Goal: Task Accomplishment & Management: Manage account settings

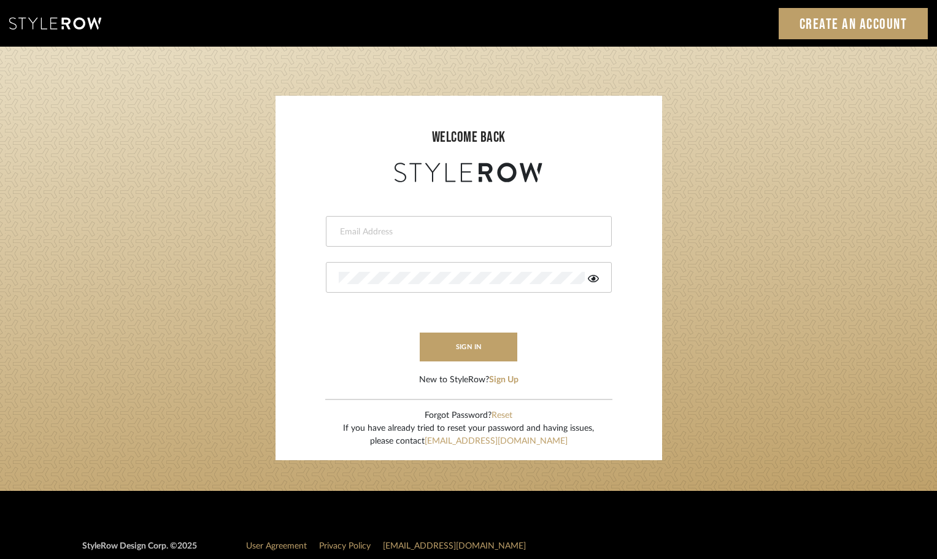
click at [378, 215] on form "This field is required This field is required sign in New to StyleRow? Sign Up" at bounding box center [469, 285] width 362 height 201
click at [352, 231] on input "email" at bounding box center [467, 232] width 257 height 12
type input "persimmon.design@outlook.com"
click at [477, 352] on button "sign in" at bounding box center [469, 347] width 98 height 29
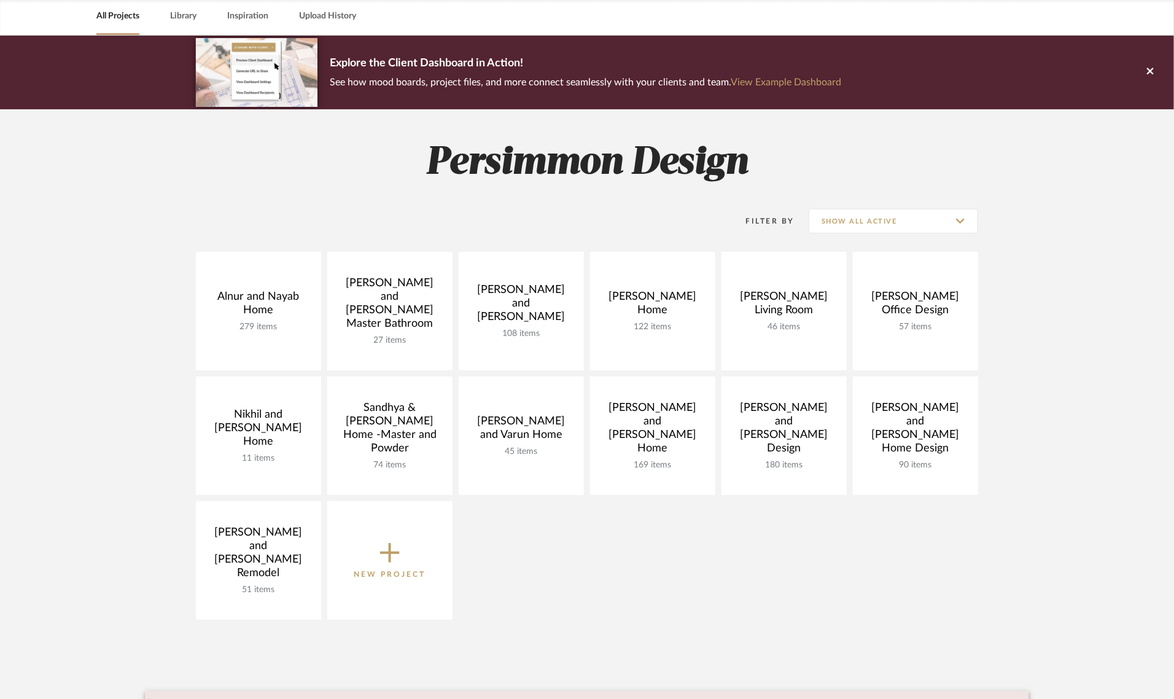
scroll to position [77, 0]
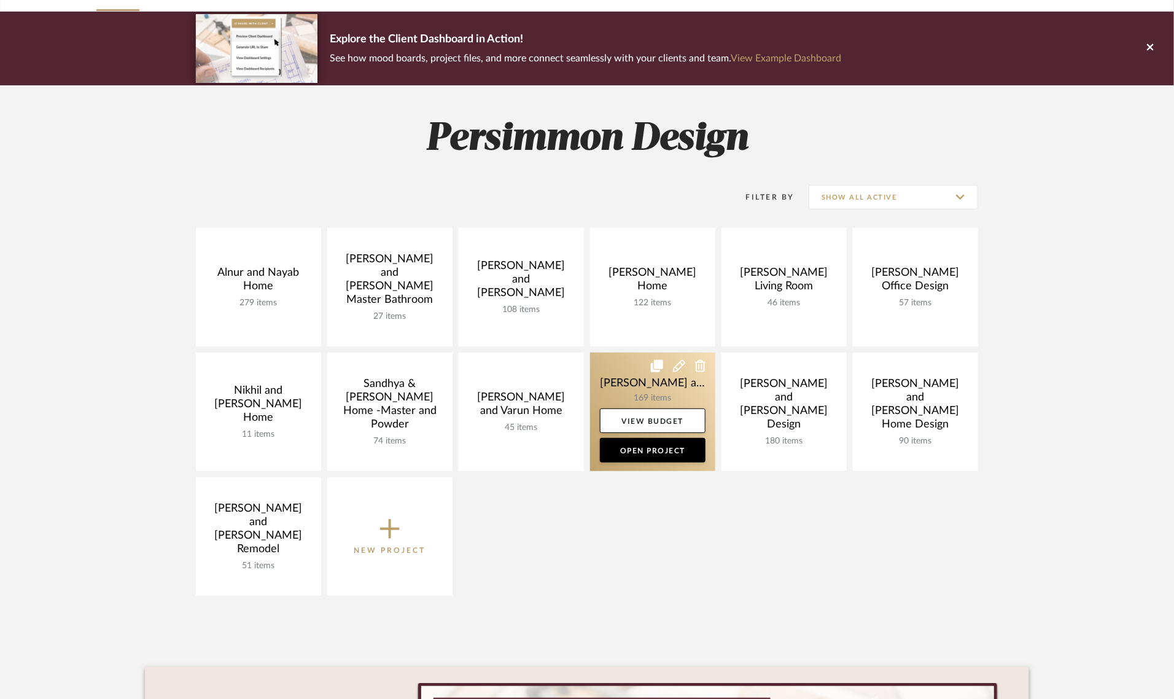
click at [664, 382] on link at bounding box center [652, 411] width 125 height 118
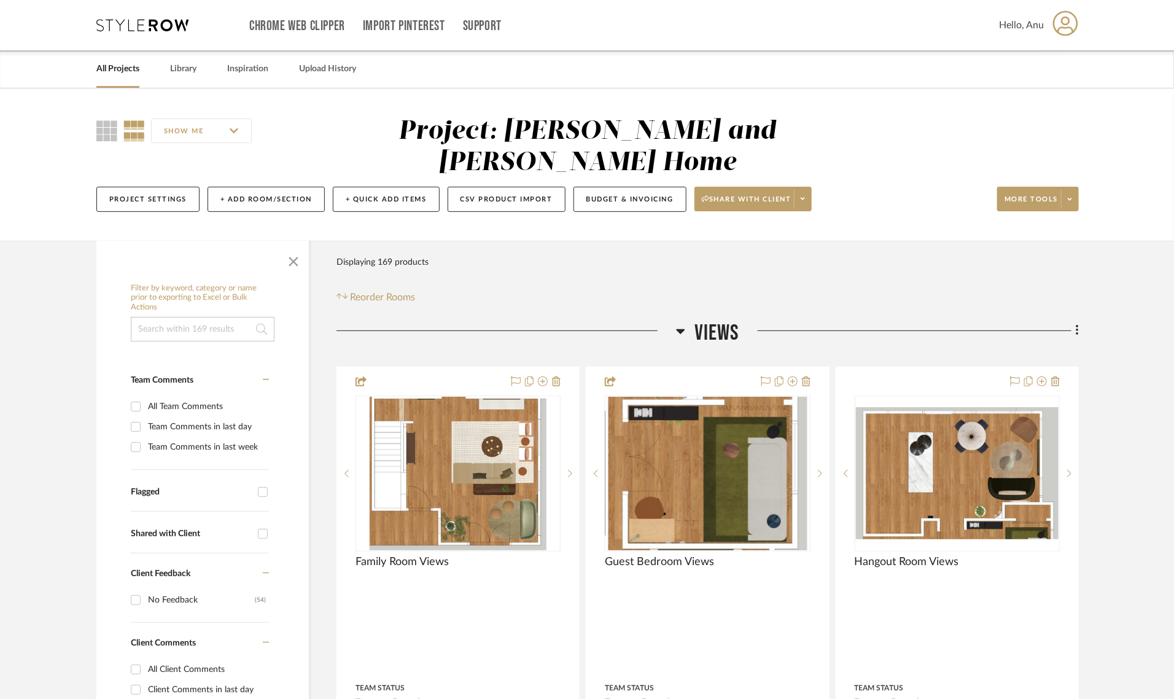
click at [679, 324] on icon at bounding box center [680, 331] width 9 height 15
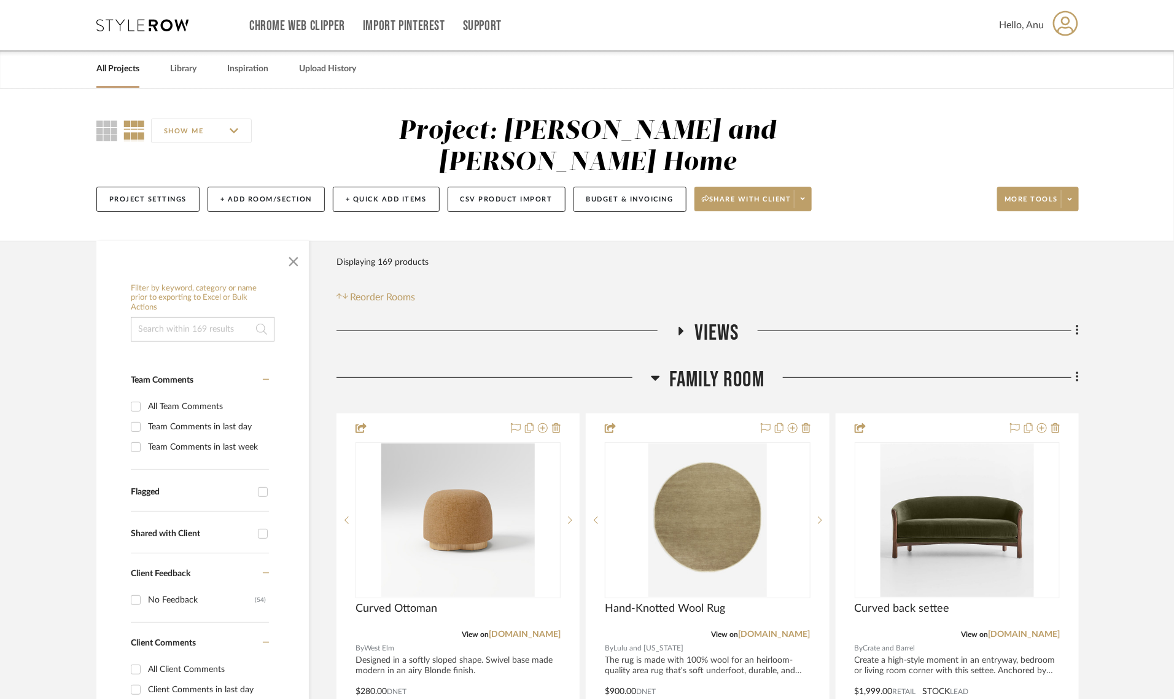
click at [658, 370] on icon at bounding box center [655, 377] width 9 height 15
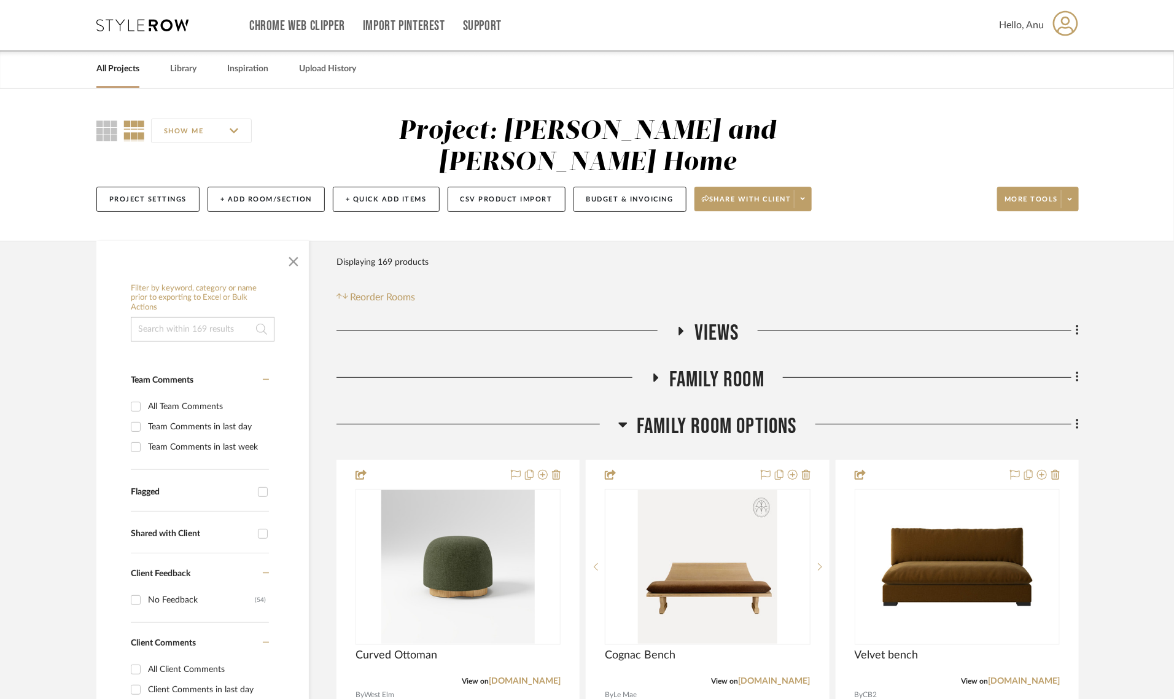
click at [623, 417] on icon at bounding box center [622, 424] width 9 height 15
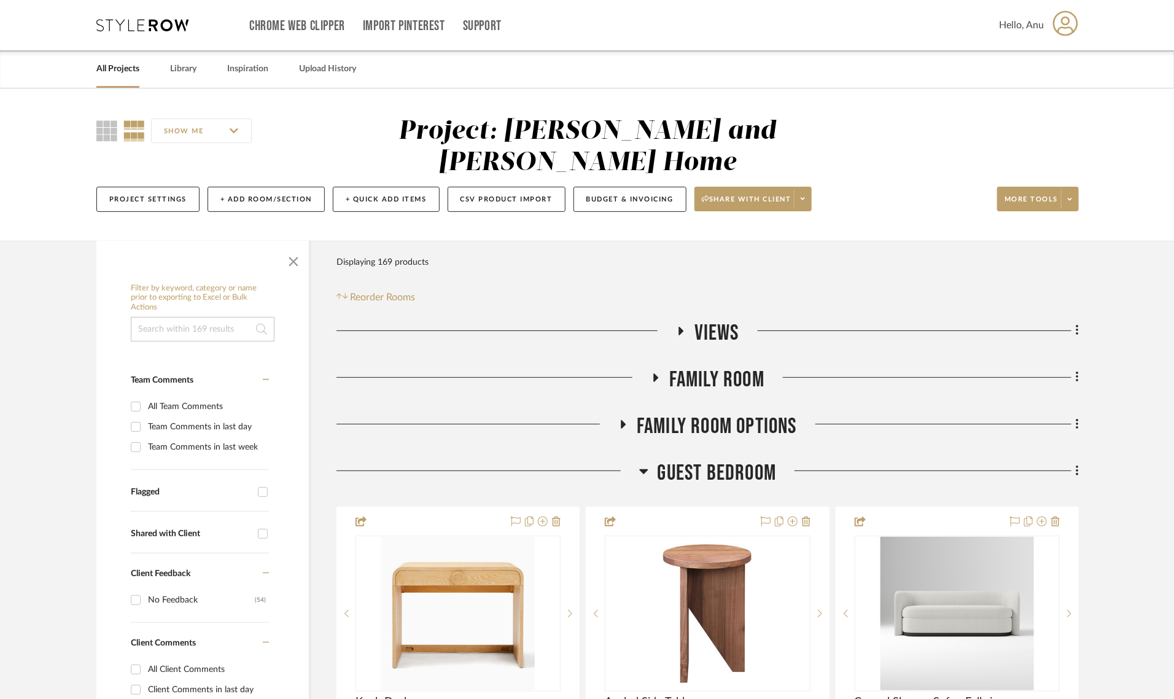
click at [658, 373] on icon at bounding box center [655, 377] width 15 height 9
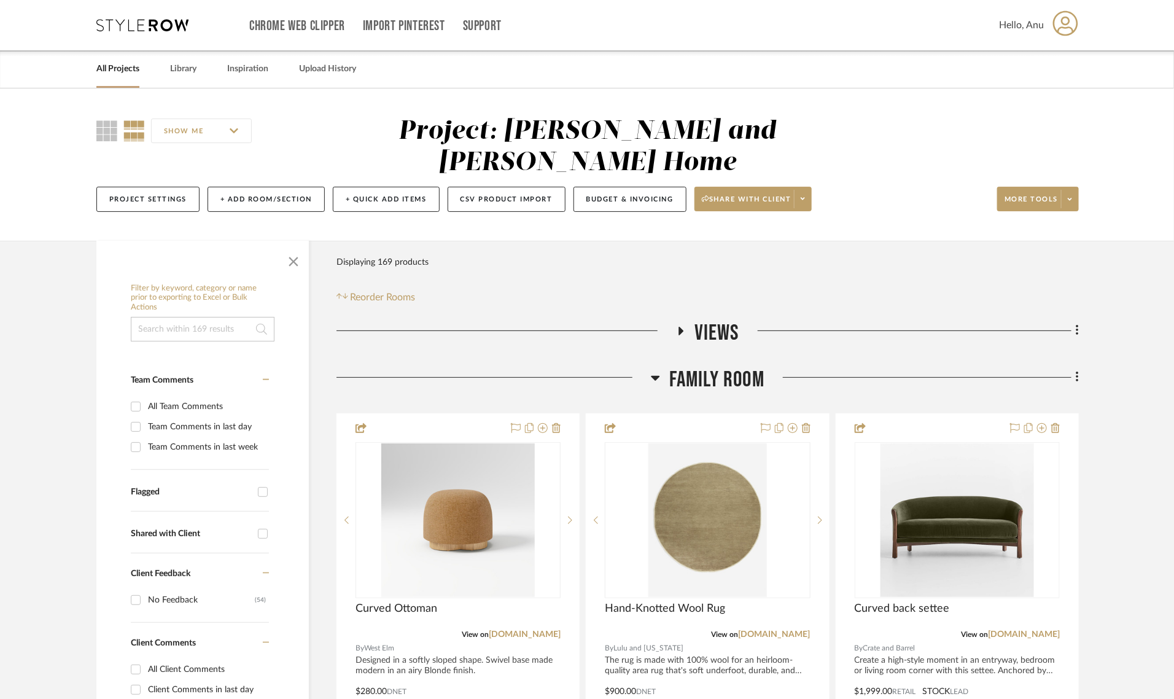
click at [658, 370] on icon at bounding box center [655, 377] width 9 height 15
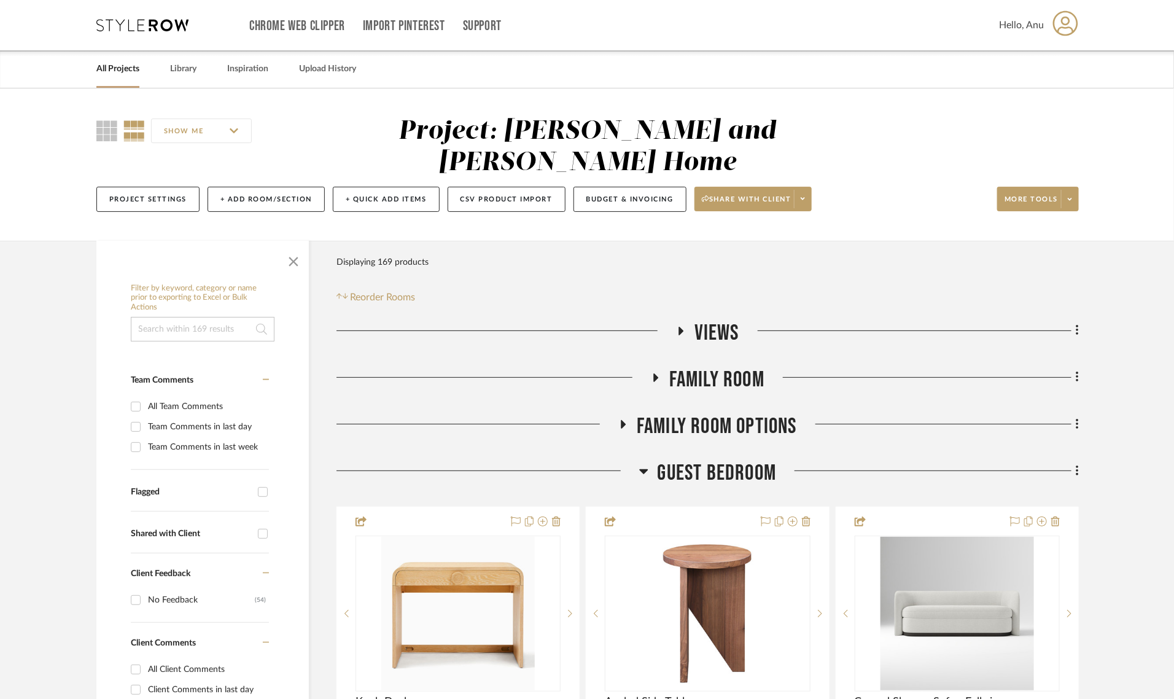
click at [618, 419] on icon at bounding box center [623, 423] width 15 height 9
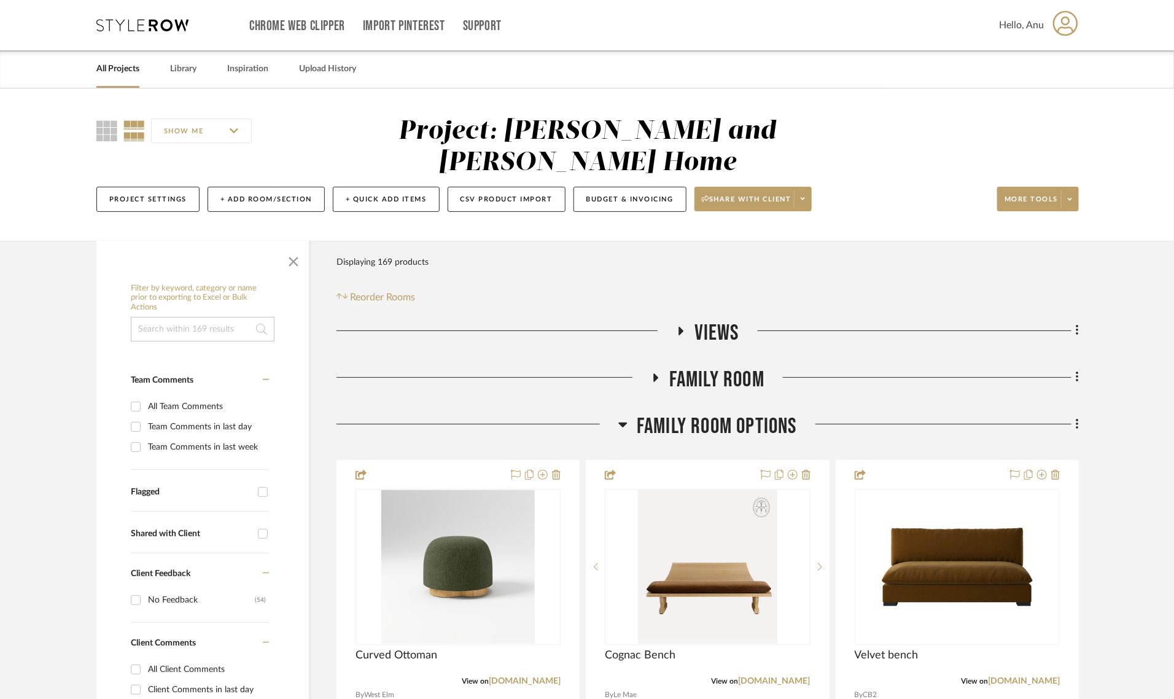
click at [618, 417] on icon at bounding box center [622, 424] width 9 height 15
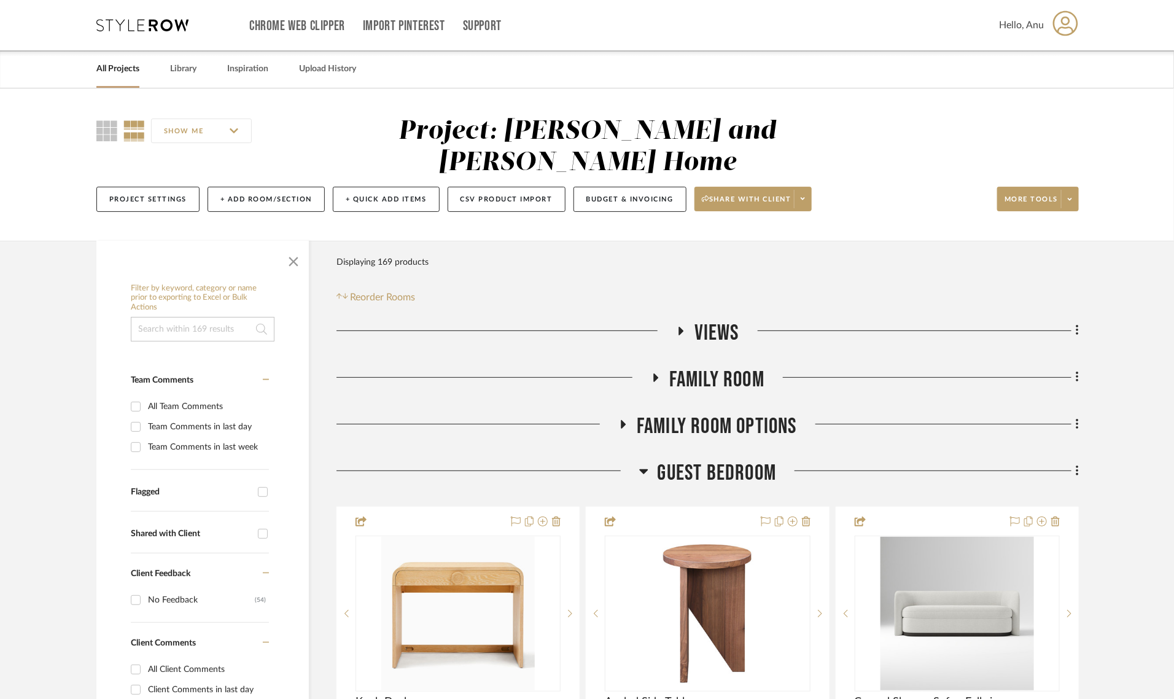
click at [642, 464] on icon at bounding box center [643, 471] width 9 height 15
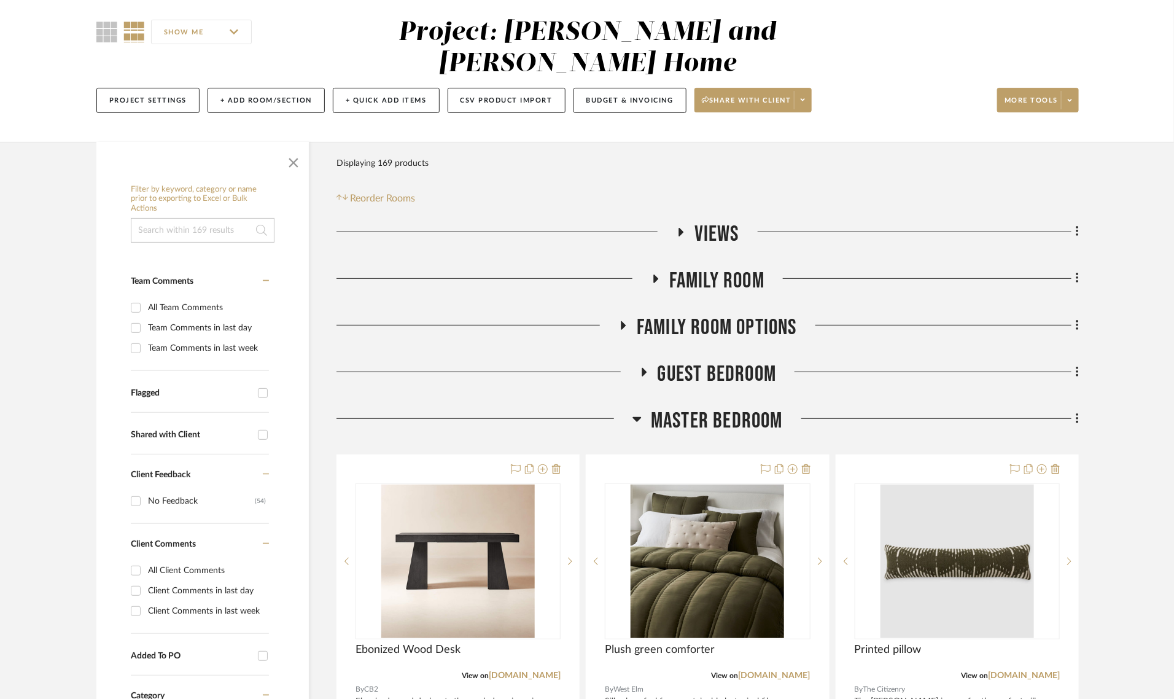
scroll to position [307, 0]
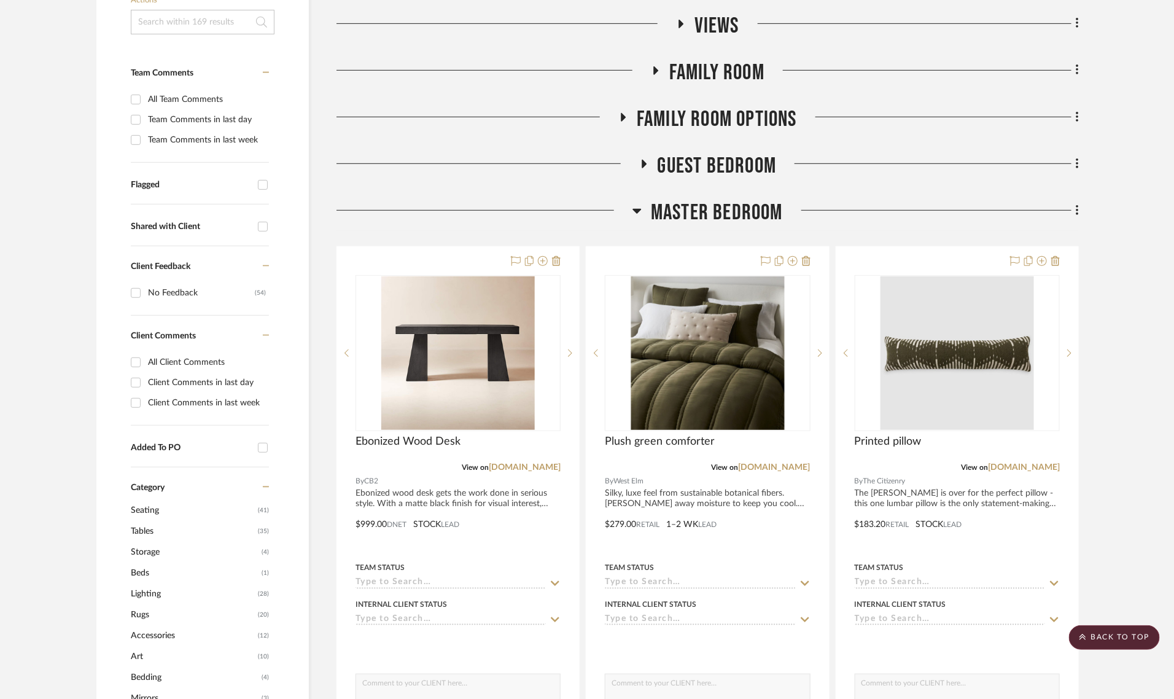
click at [636, 203] on icon at bounding box center [636, 210] width 9 height 15
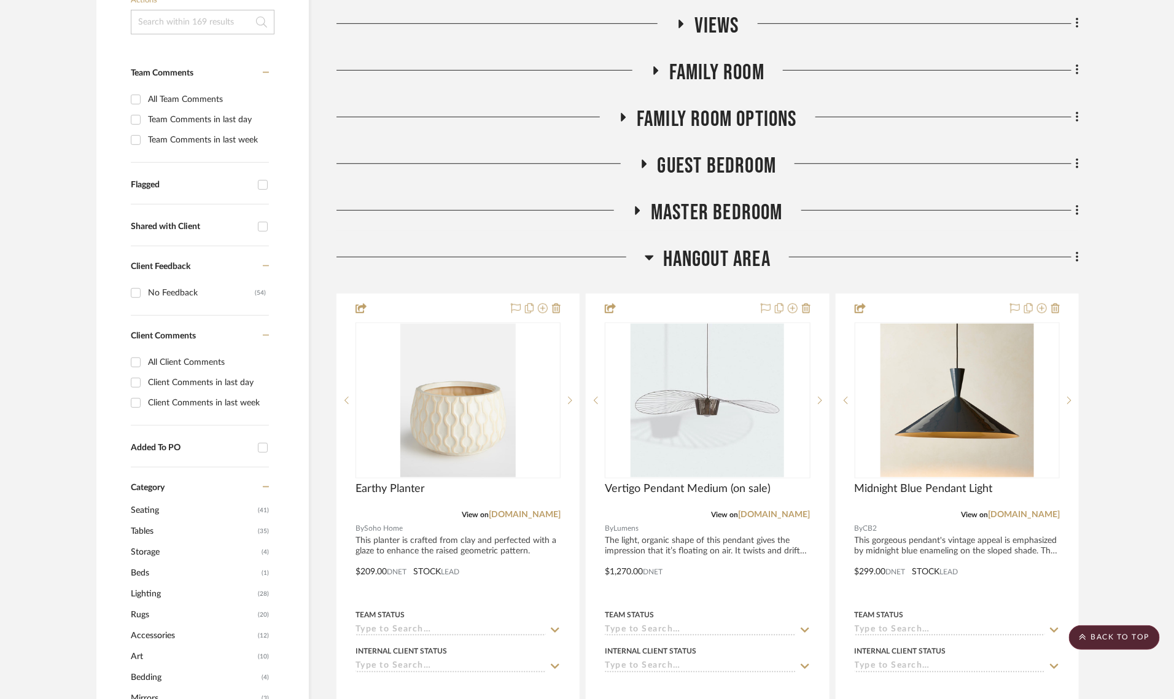
click at [648, 250] on icon at bounding box center [649, 257] width 9 height 15
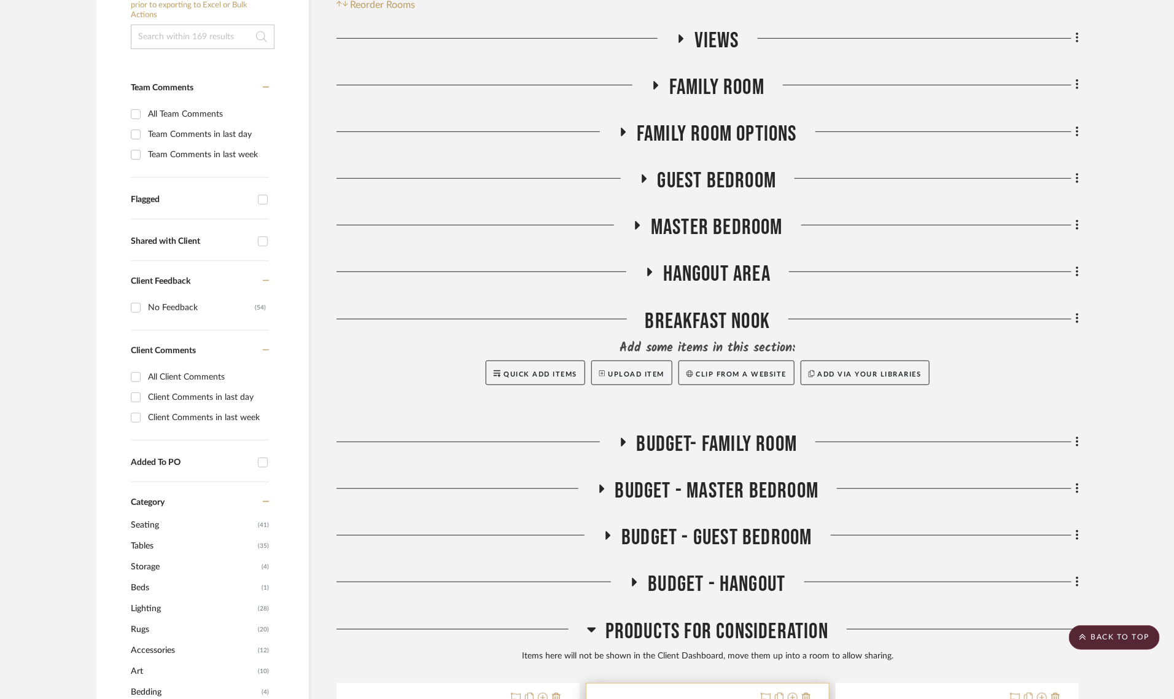
scroll to position [281, 0]
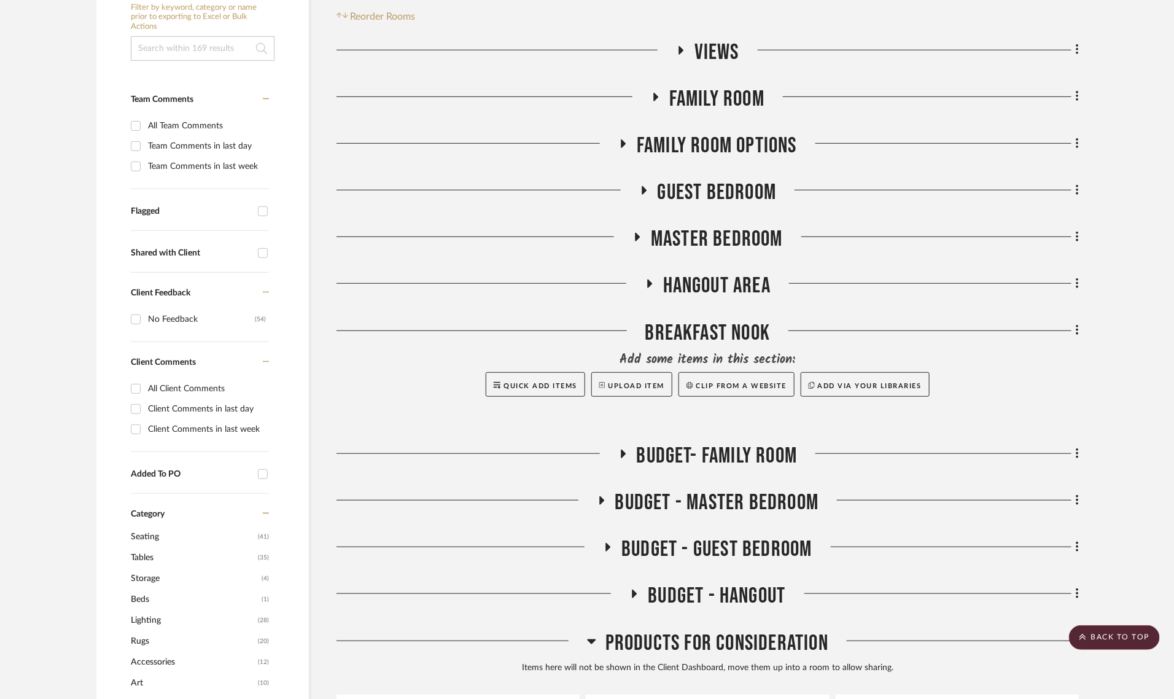
click at [589, 634] on icon at bounding box center [591, 641] width 9 height 15
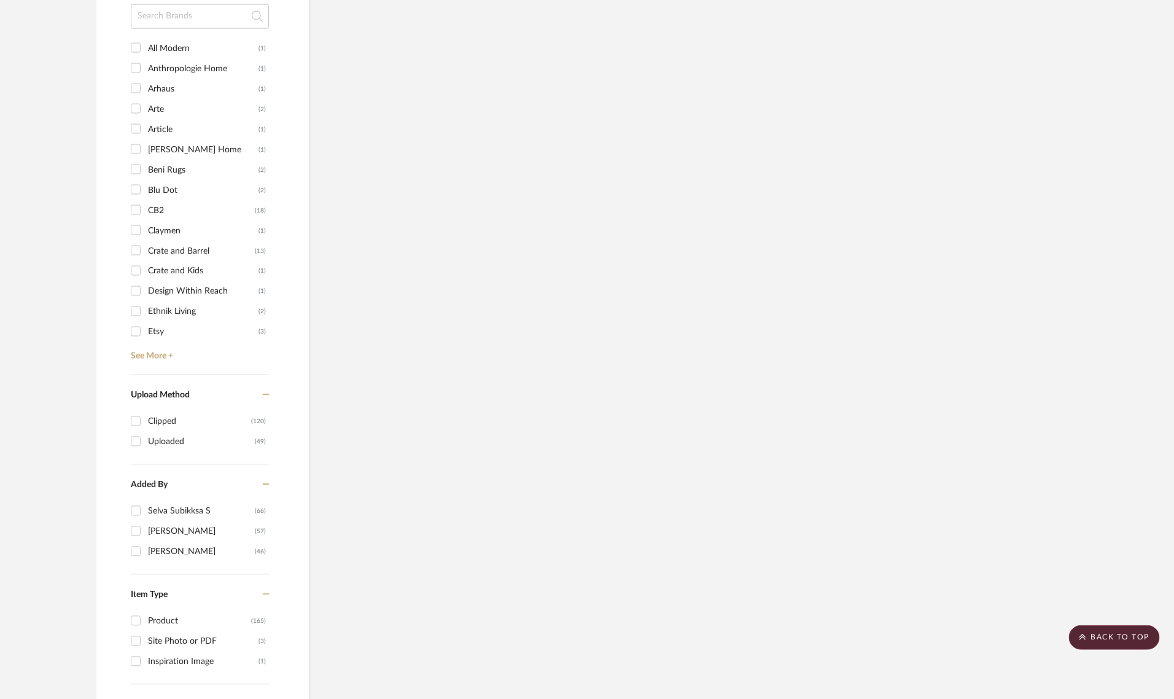
scroll to position [1151, 0]
click at [137, 199] on input "CB2 (18)" at bounding box center [136, 209] width 20 height 20
checkbox input "true"
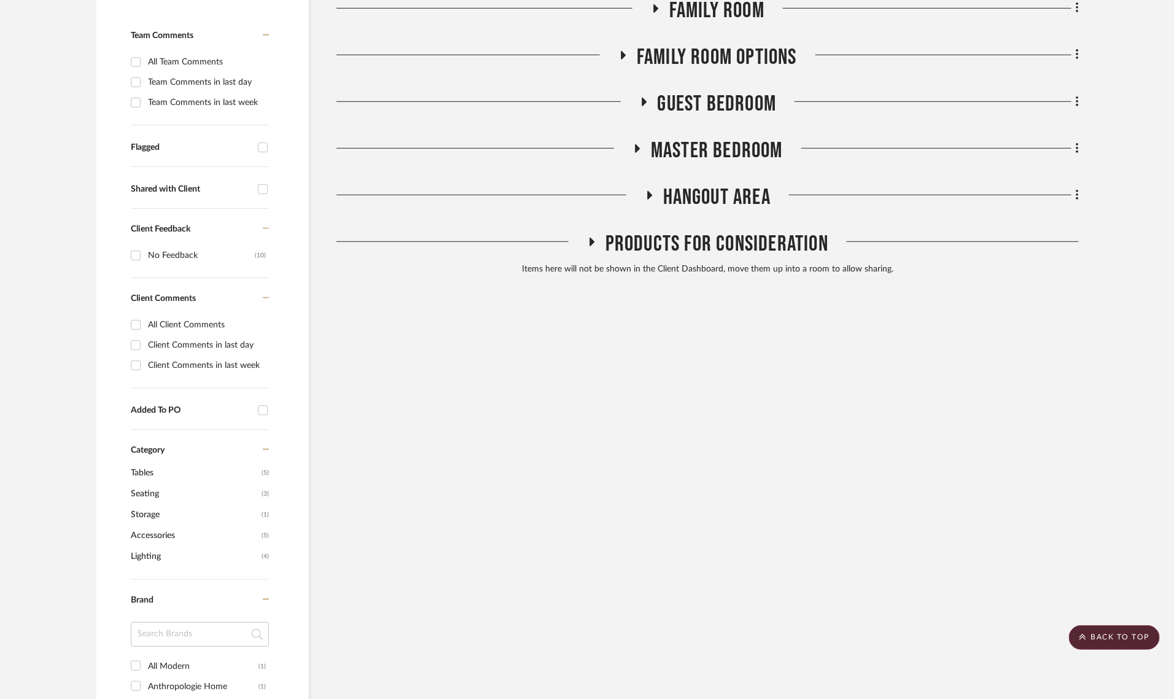
scroll to position [42, 0]
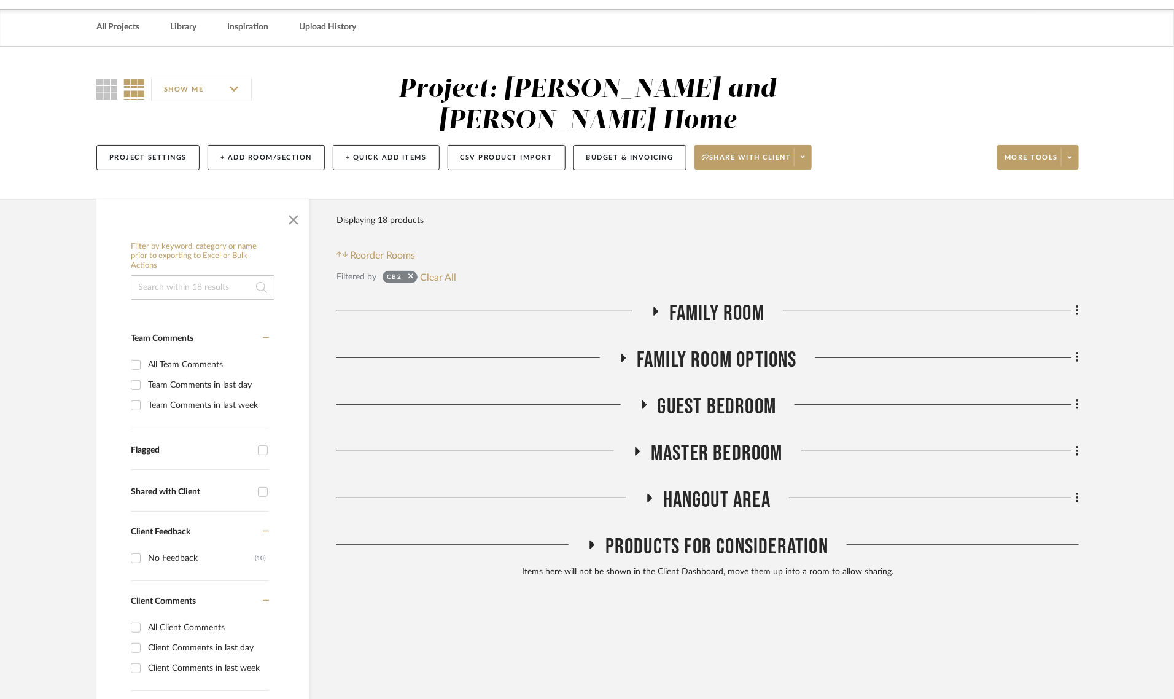
click at [654, 307] on icon at bounding box center [655, 311] width 5 height 9
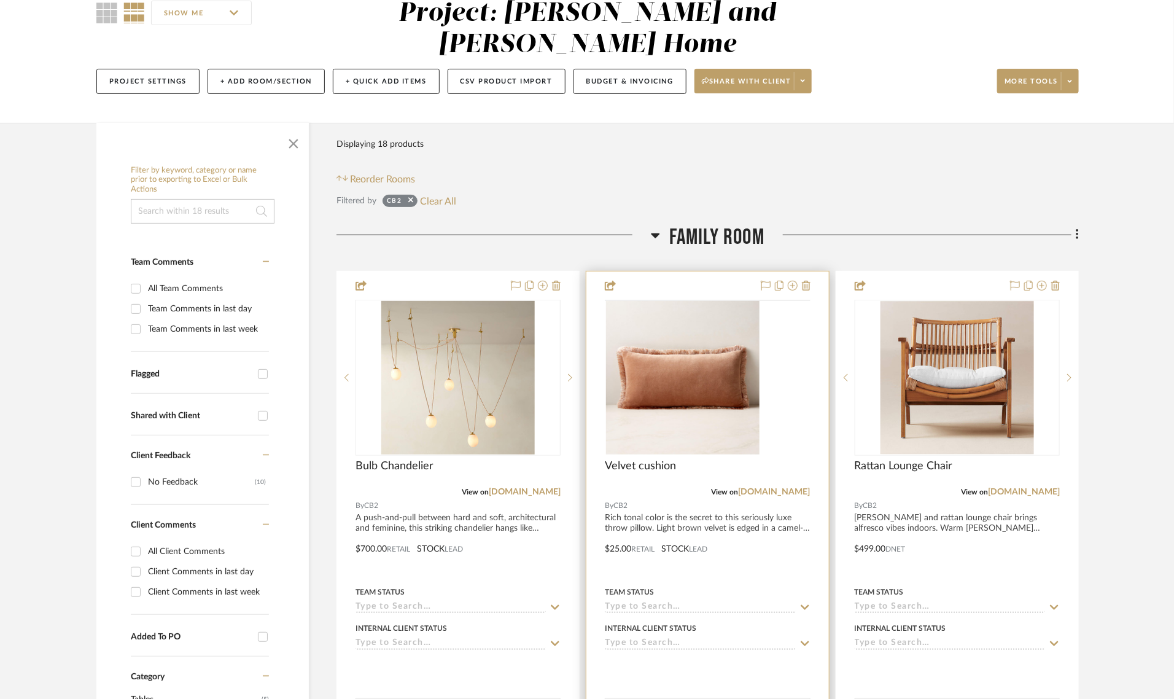
scroll to position [579, 0]
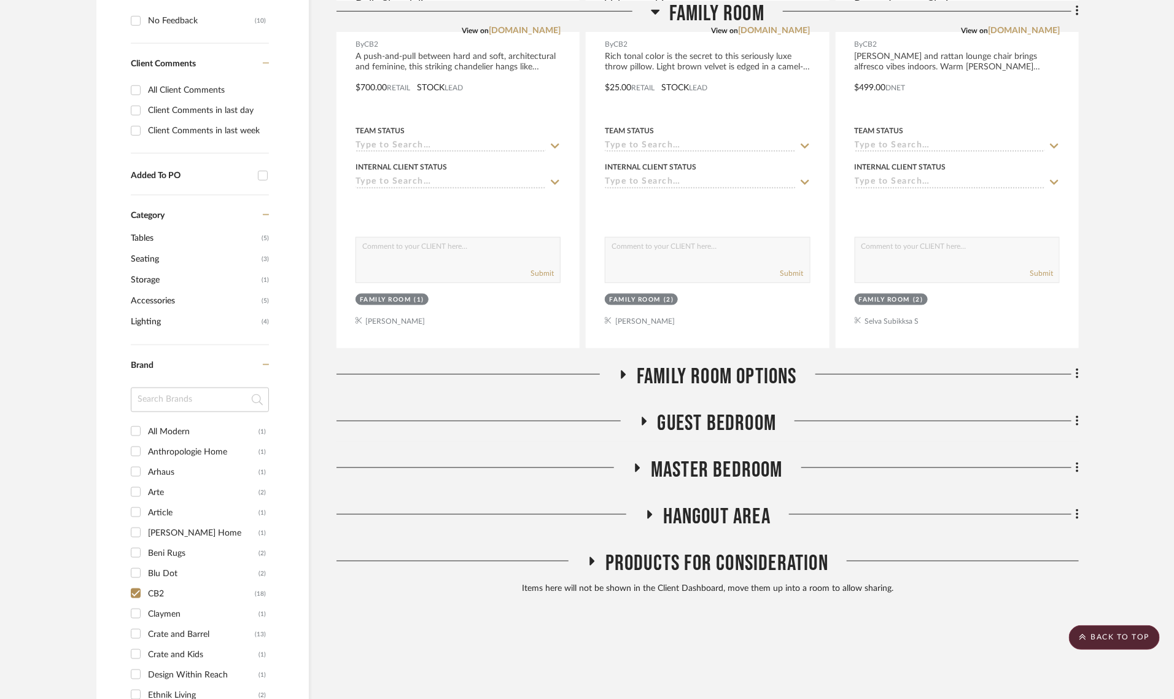
click at [619, 370] on icon at bounding box center [623, 374] width 15 height 9
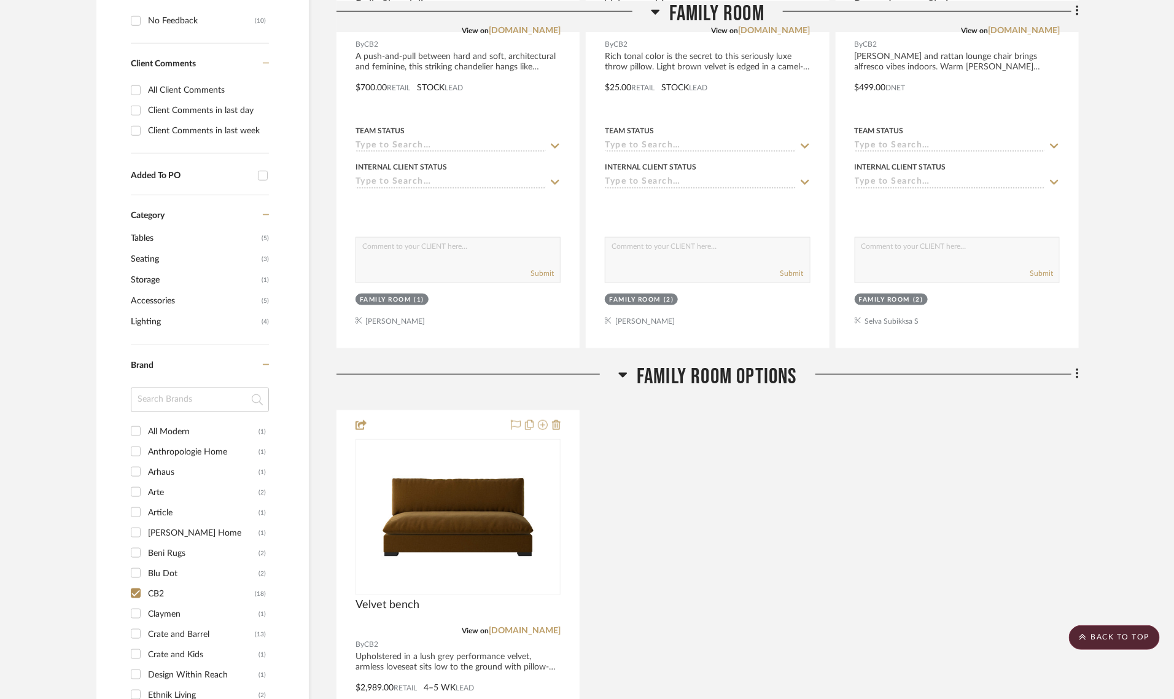
scroll to position [1115, 0]
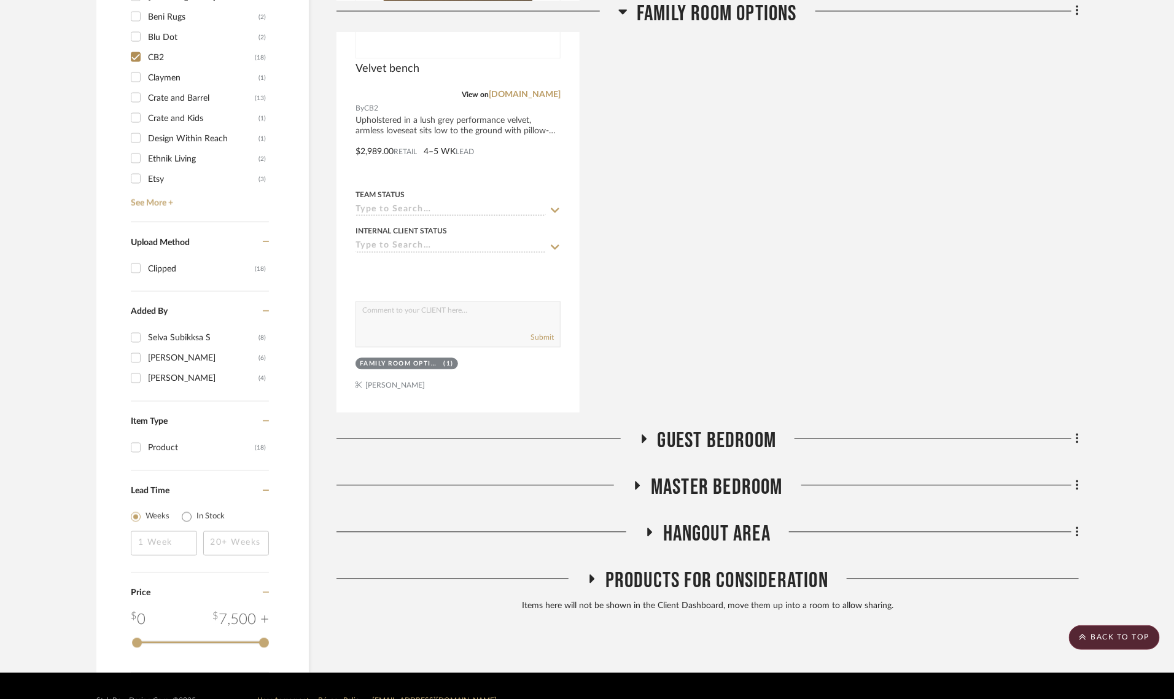
click at [640, 434] on icon at bounding box center [643, 438] width 15 height 9
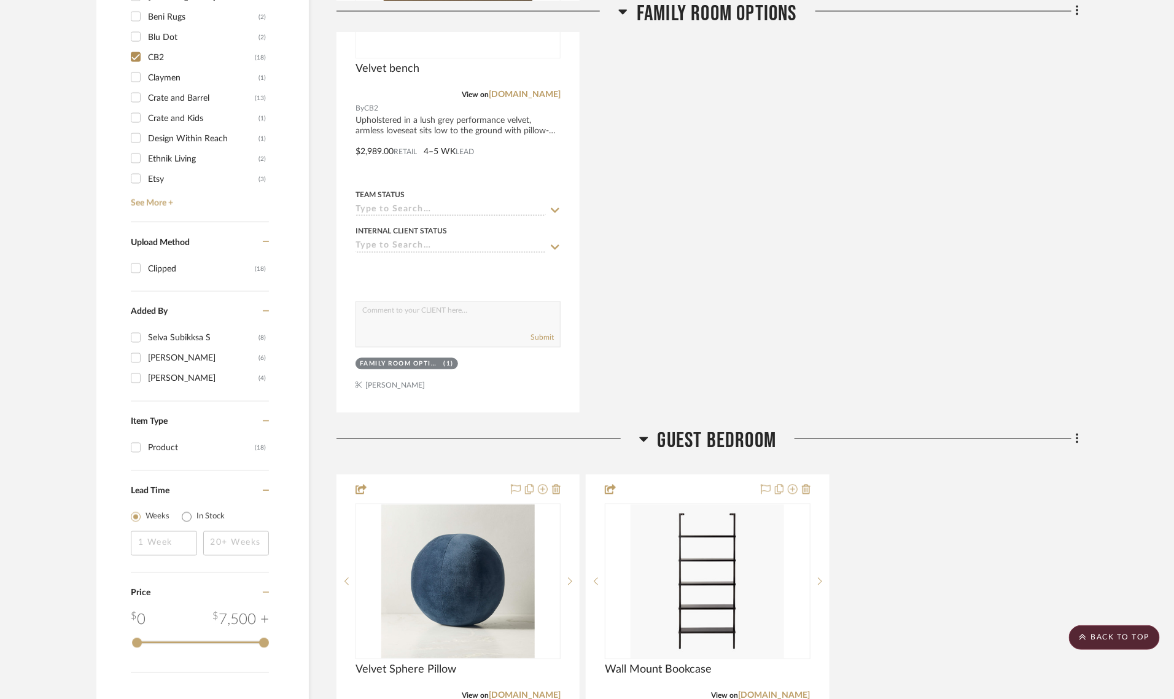
scroll to position [1653, 0]
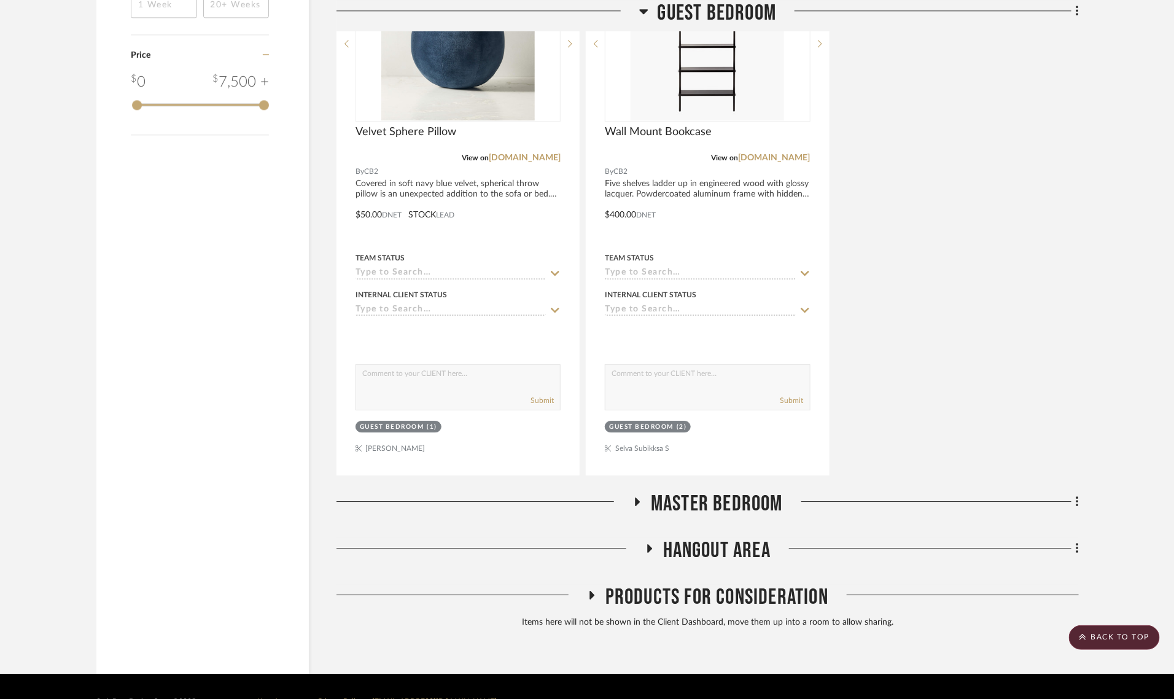
click at [635, 497] on icon at bounding box center [637, 501] width 5 height 9
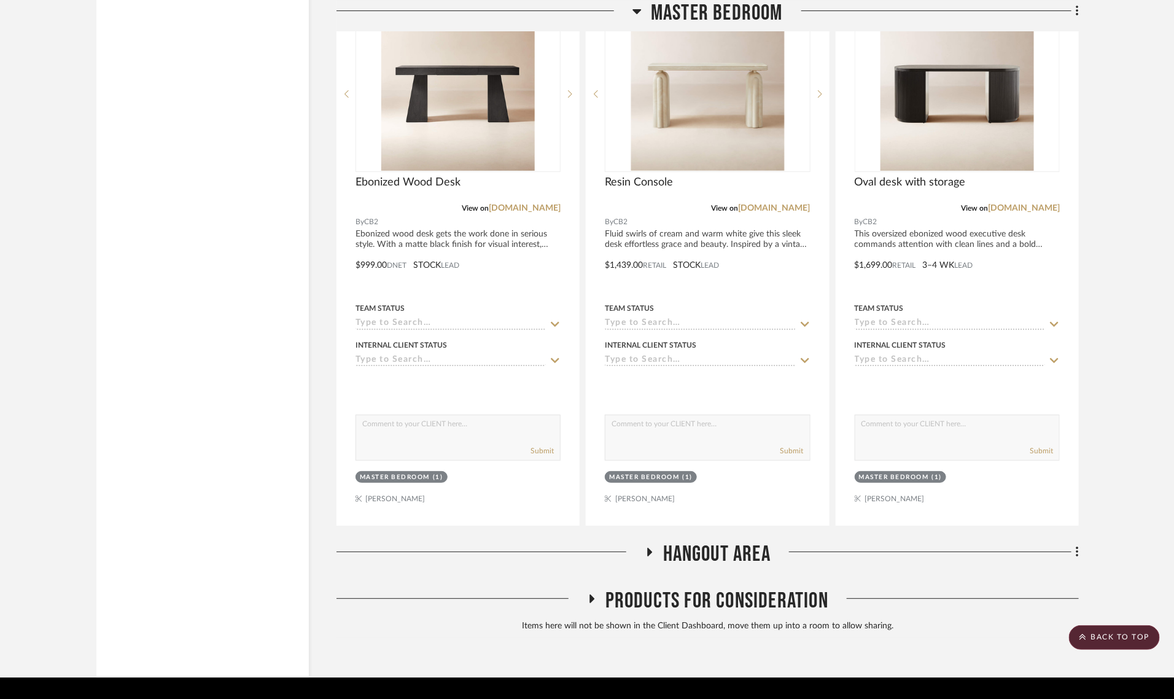
scroll to position [2207, 0]
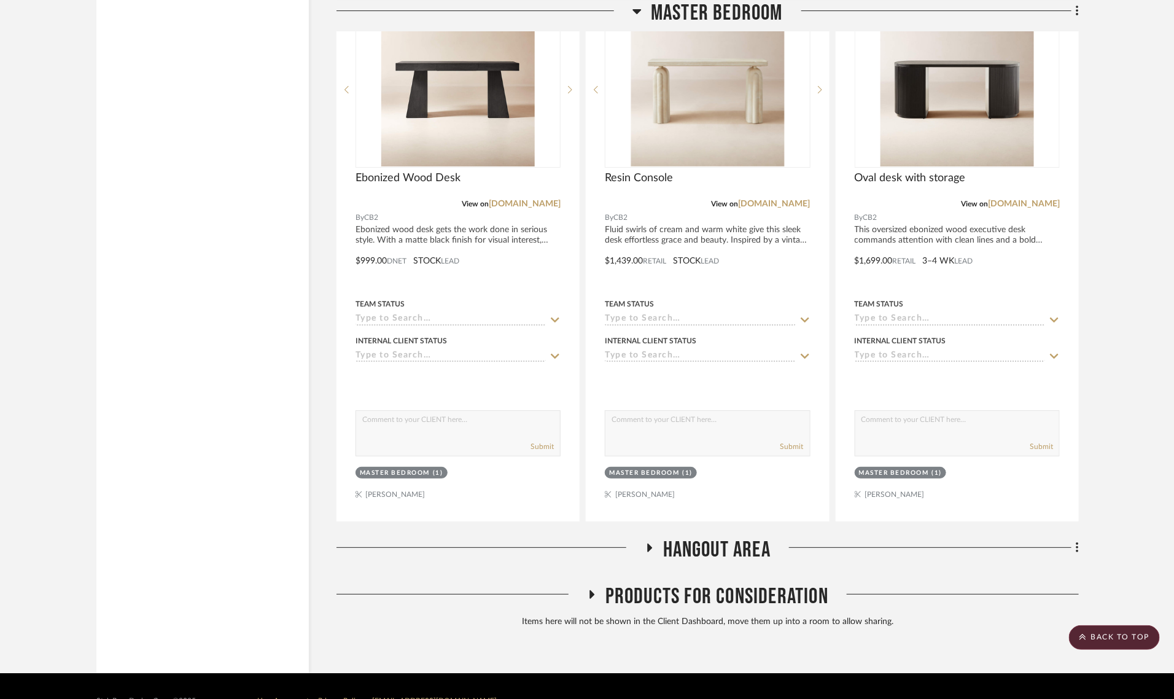
click at [650, 543] on icon at bounding box center [649, 547] width 5 height 9
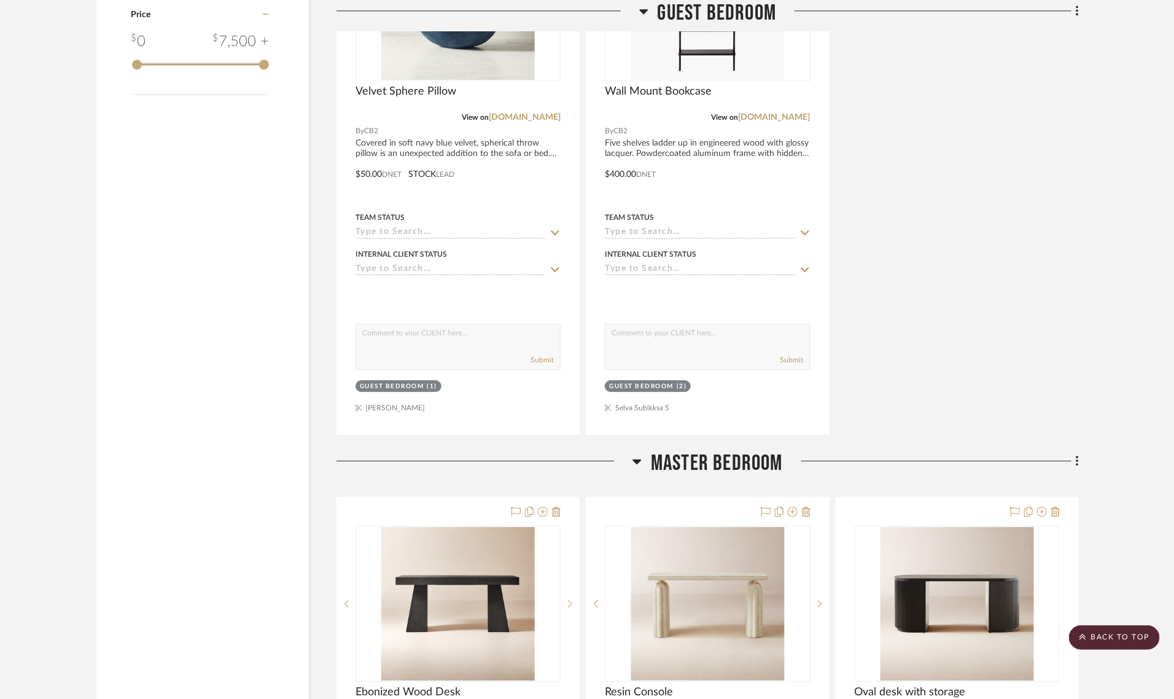
scroll to position [2077, 0]
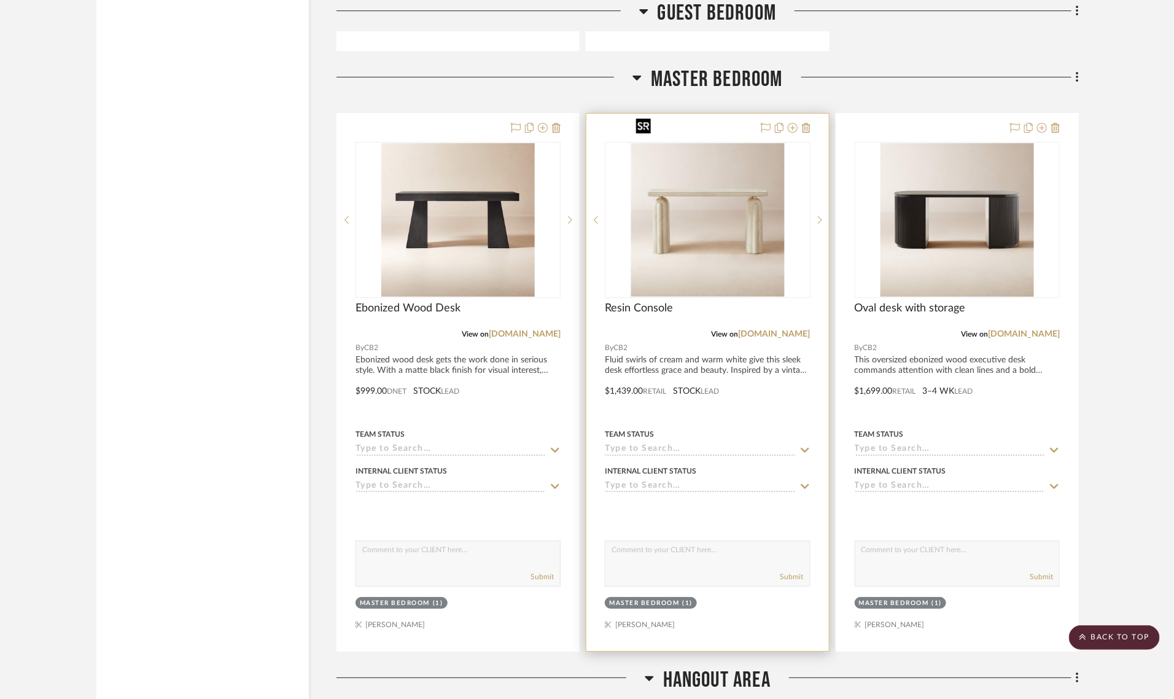
click at [673, 163] on img "0" at bounding box center [707, 219] width 153 height 153
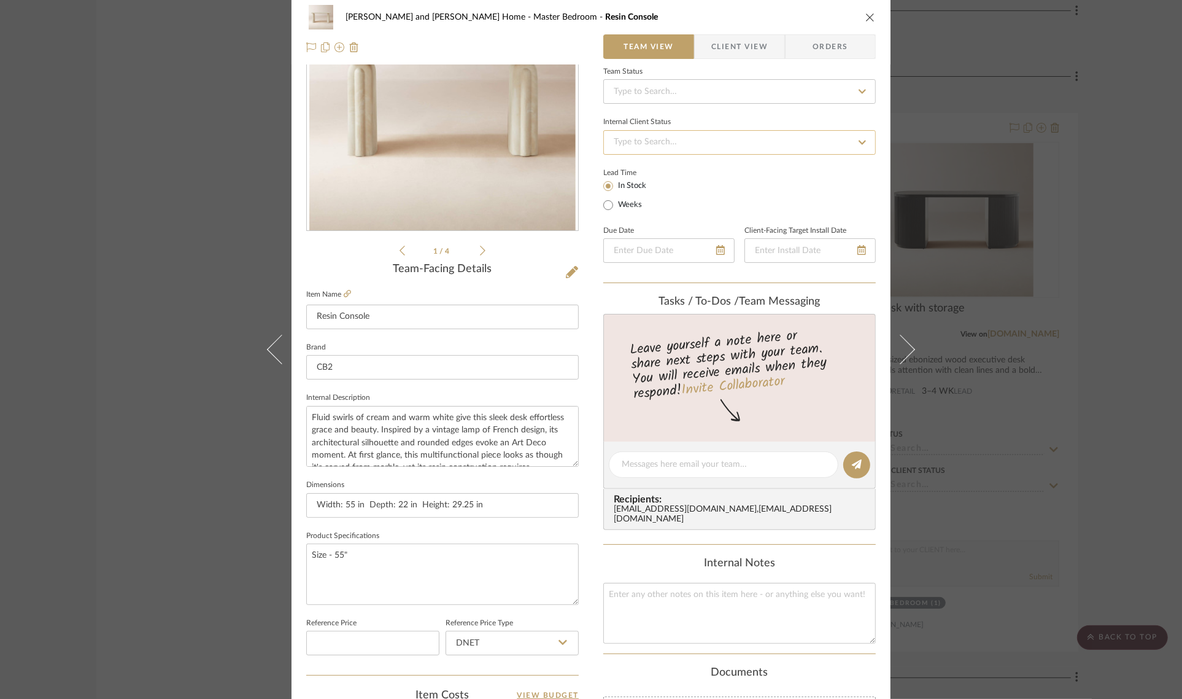
scroll to position [0, 0]
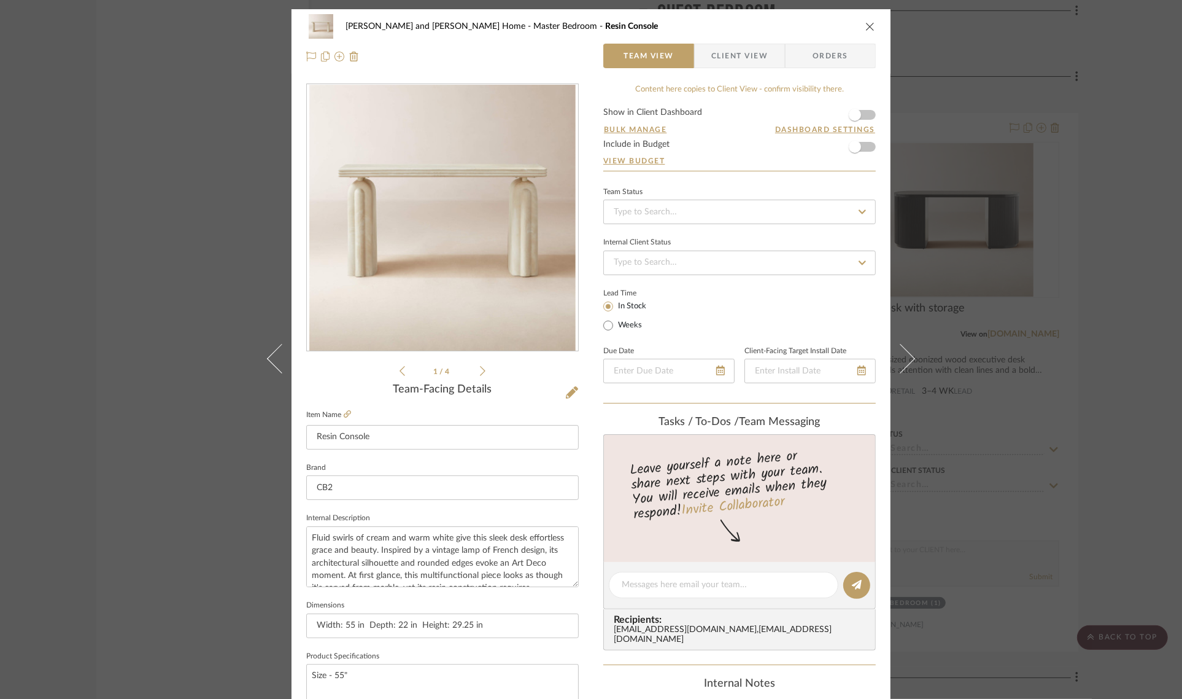
click at [867, 23] on icon "close" at bounding box center [871, 26] width 10 height 10
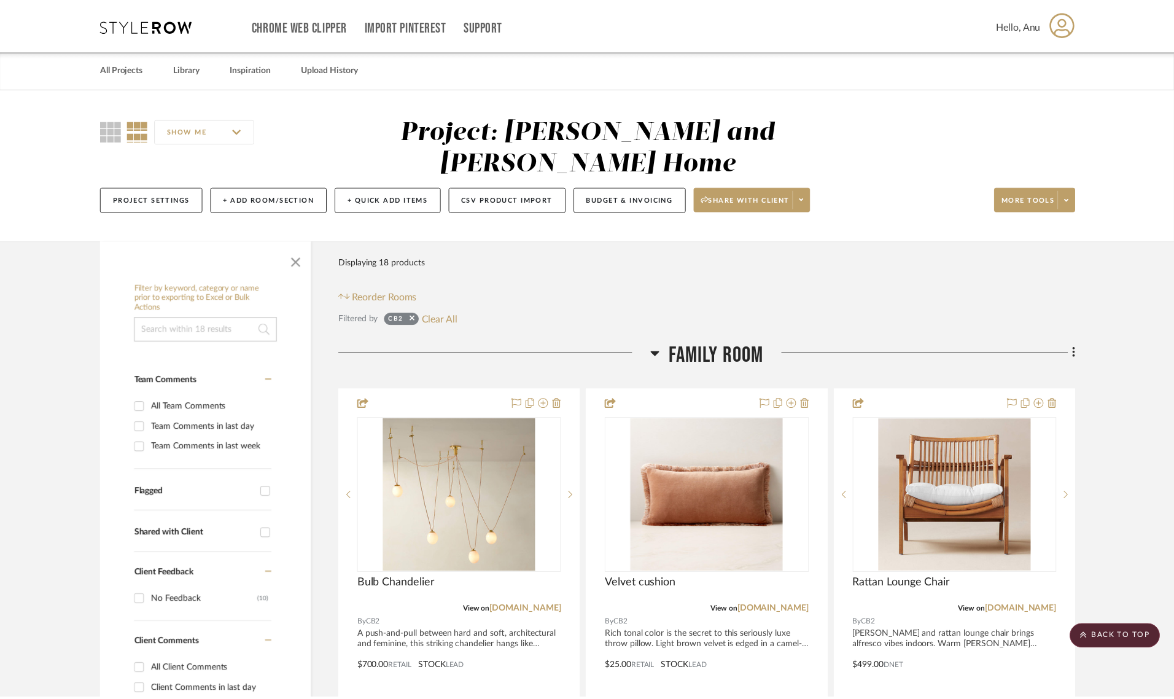
scroll to position [2077, 0]
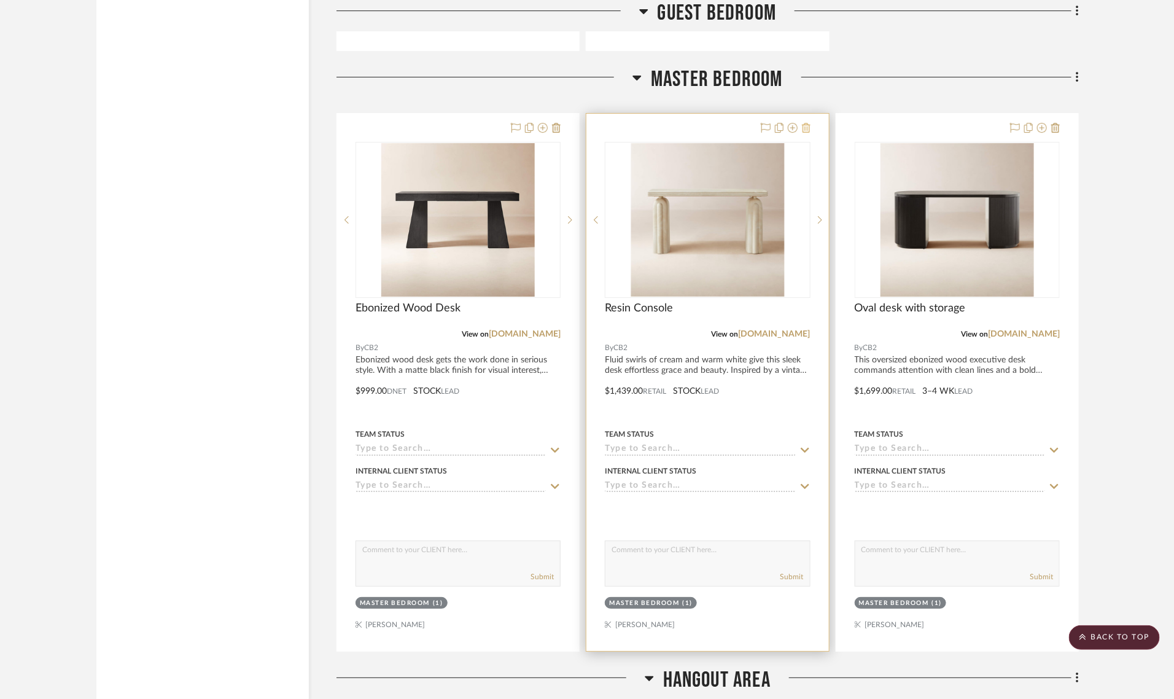
click at [804, 123] on icon at bounding box center [806, 128] width 9 height 10
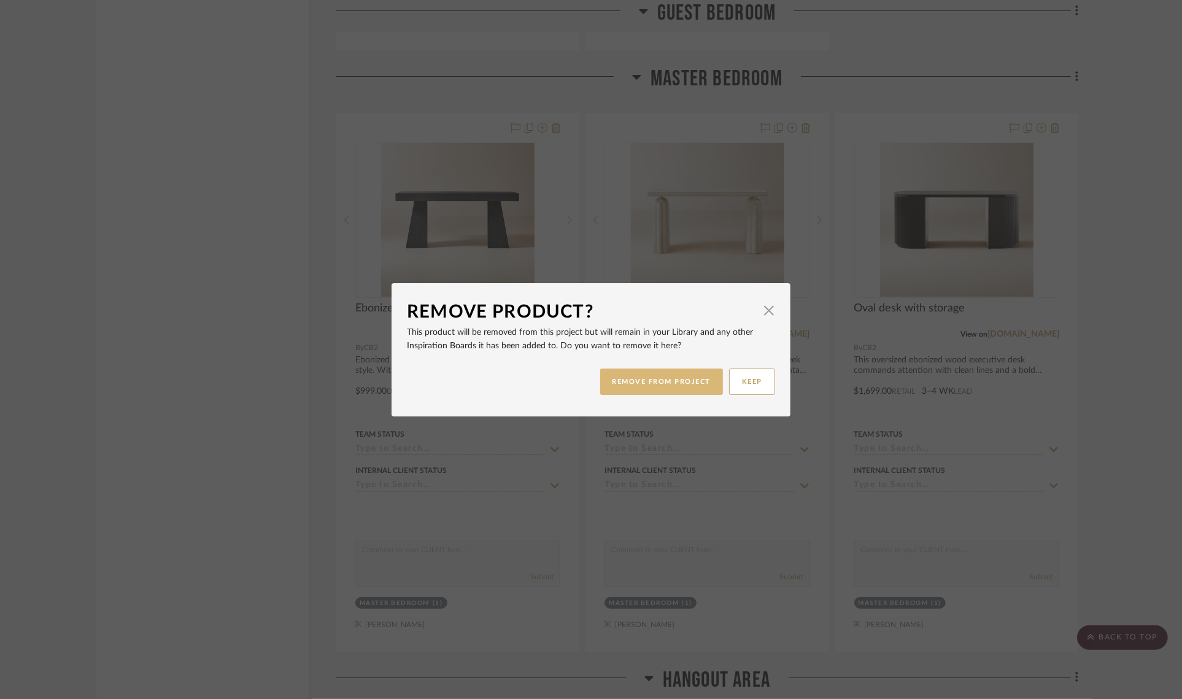
click at [673, 381] on button "REMOVE FROM PROJECT" at bounding box center [661, 381] width 123 height 26
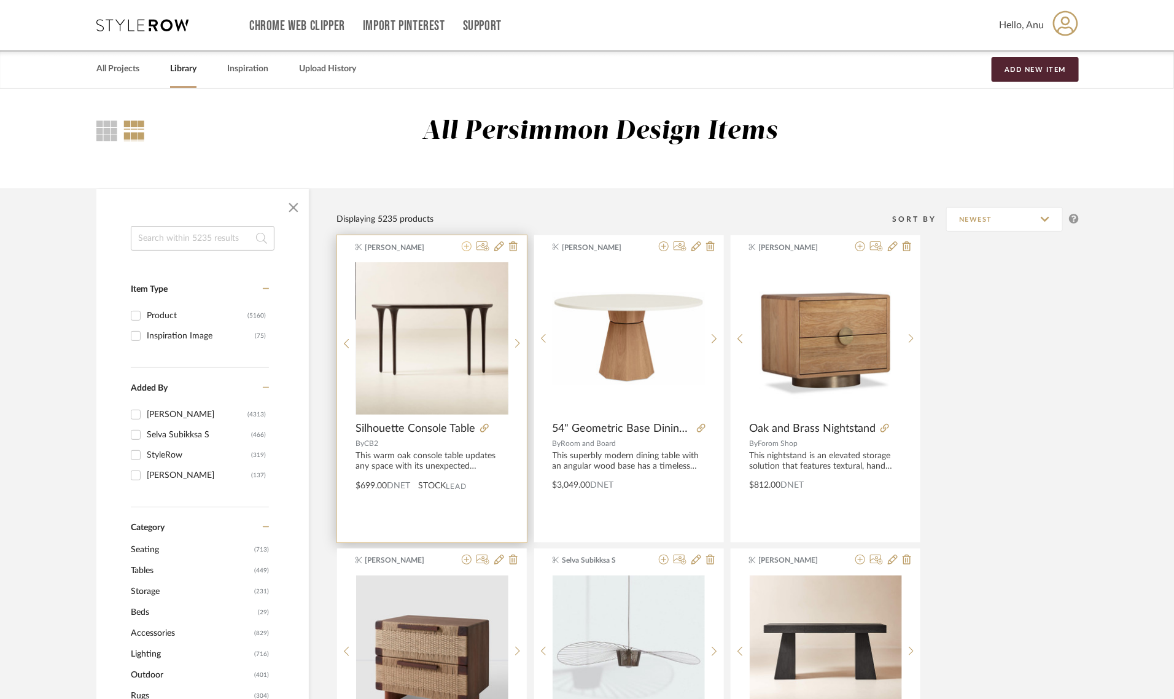
click at [468, 246] on icon at bounding box center [467, 246] width 10 height 10
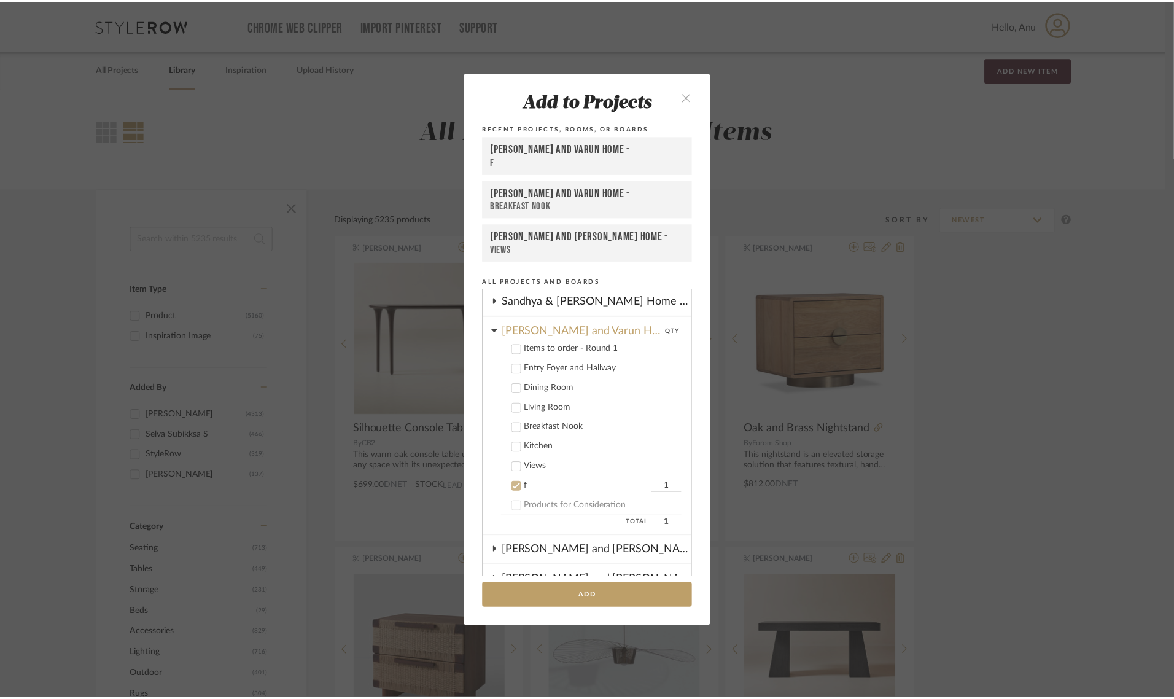
scroll to position [188, 0]
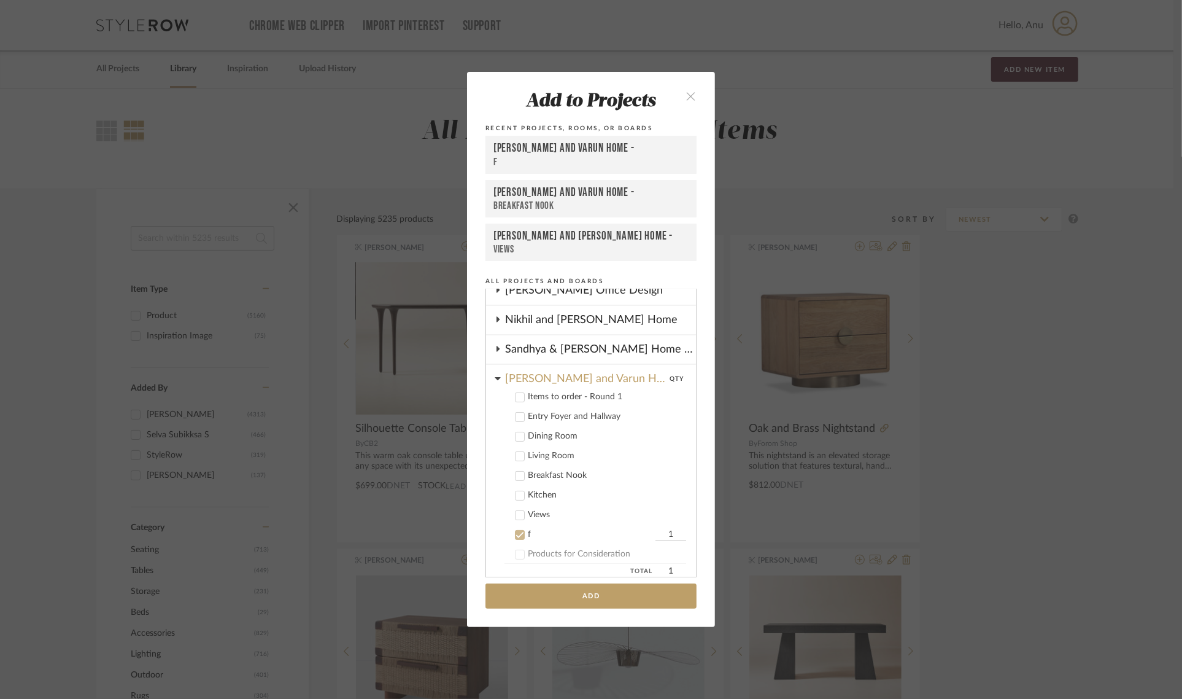
click at [519, 532] on icon at bounding box center [520, 534] width 9 height 9
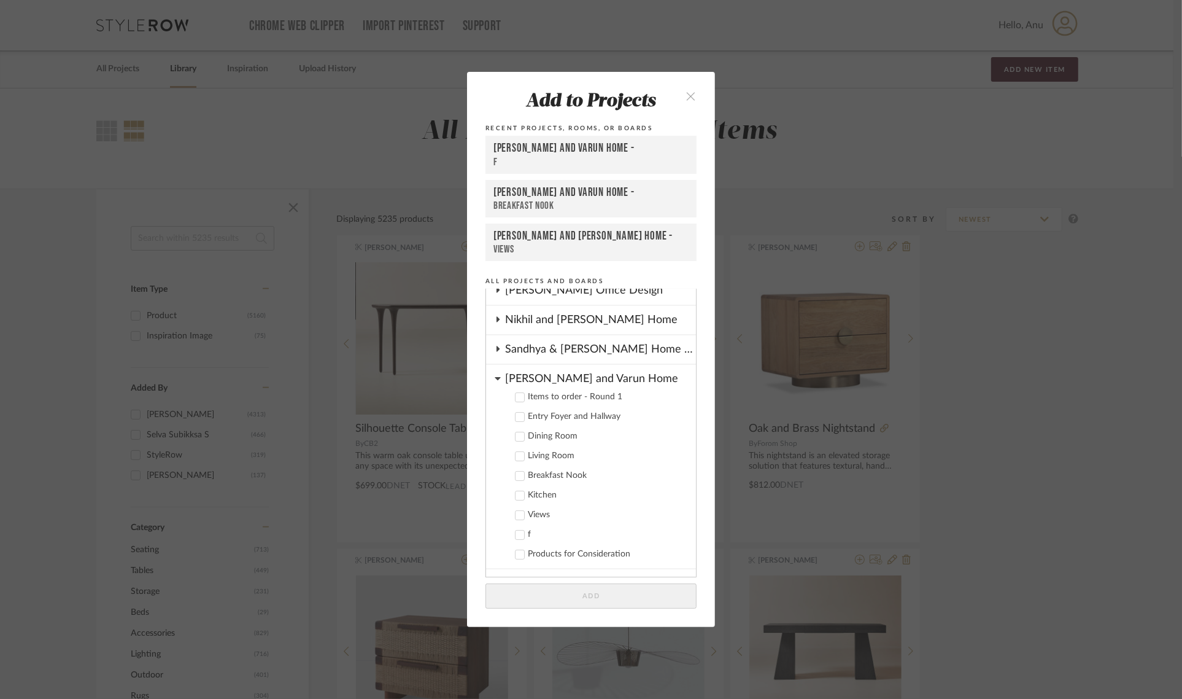
click at [495, 373] on icon at bounding box center [498, 378] width 6 height 10
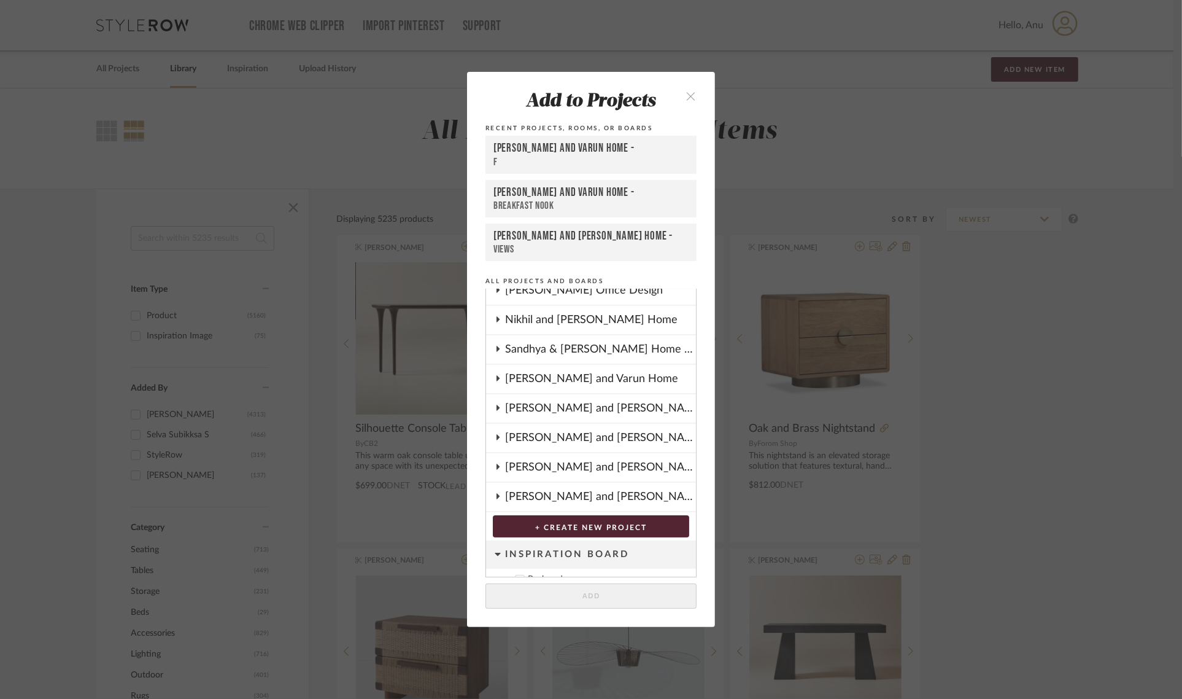
click at [497, 405] on icon at bounding box center [498, 408] width 3 height 6
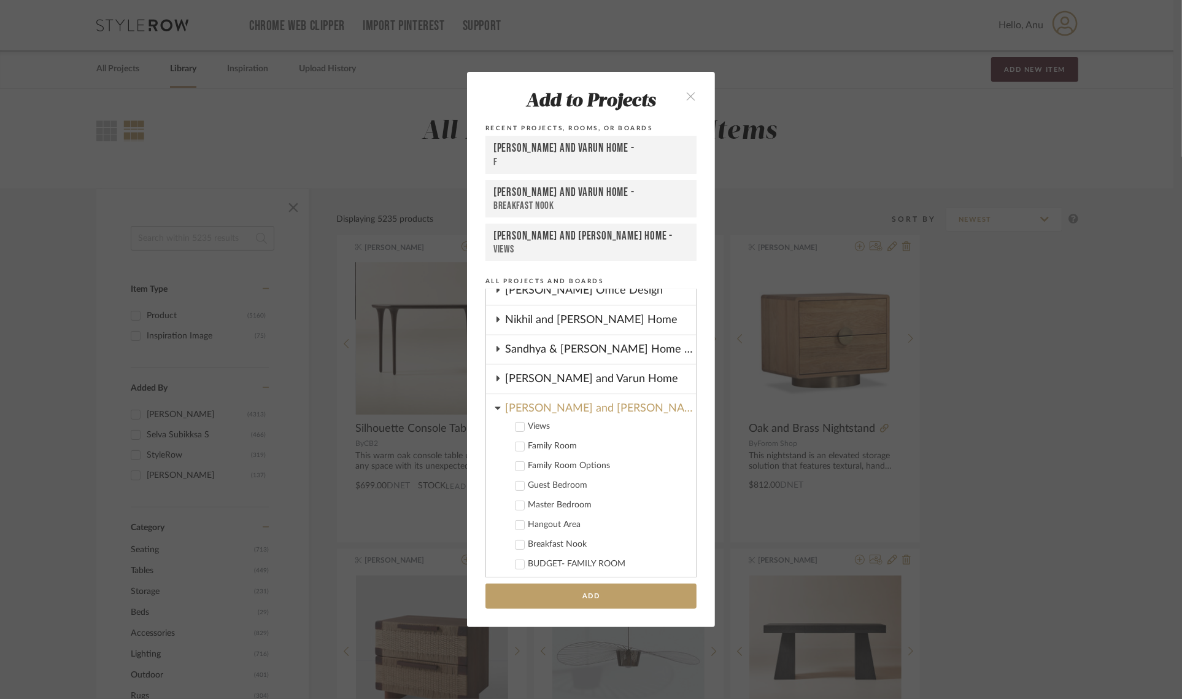
click at [516, 501] on icon at bounding box center [520, 505] width 9 height 9
click at [596, 599] on button "Add" at bounding box center [591, 595] width 211 height 25
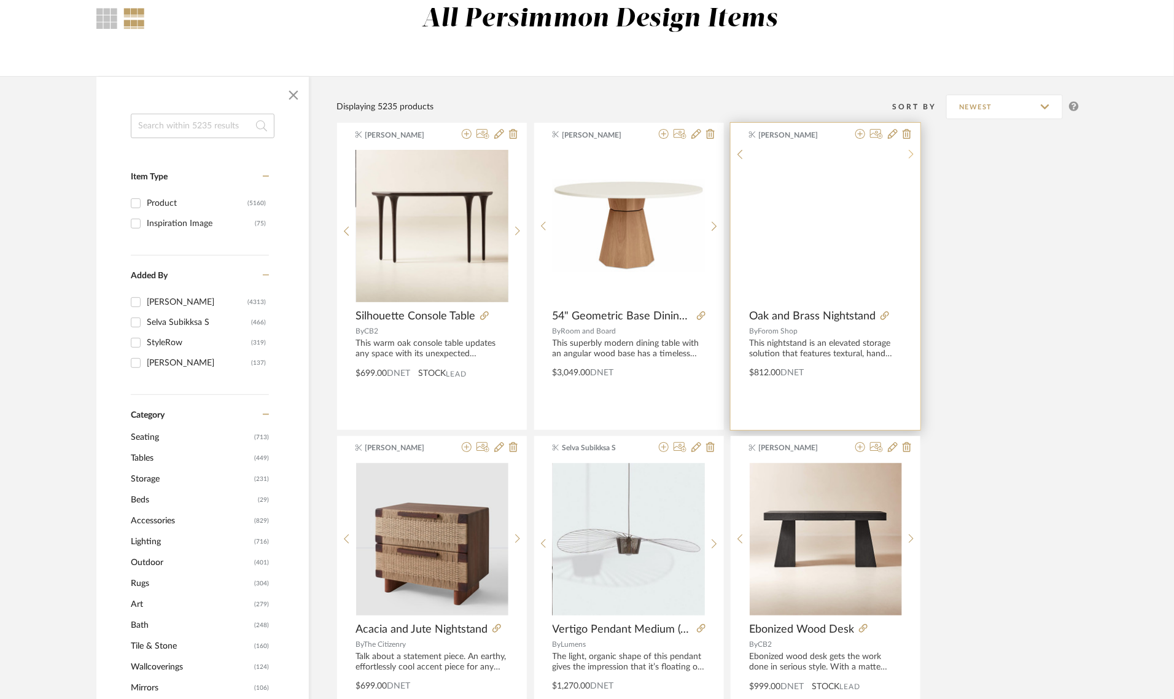
scroll to position [0, 0]
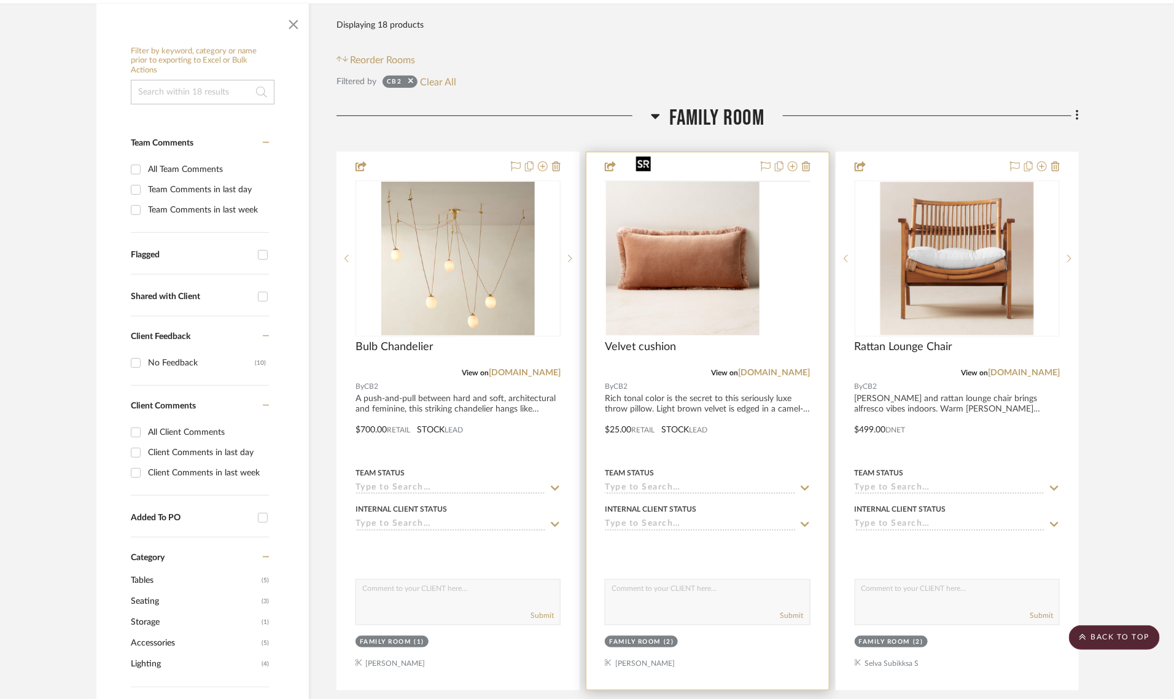
scroll to position [77, 0]
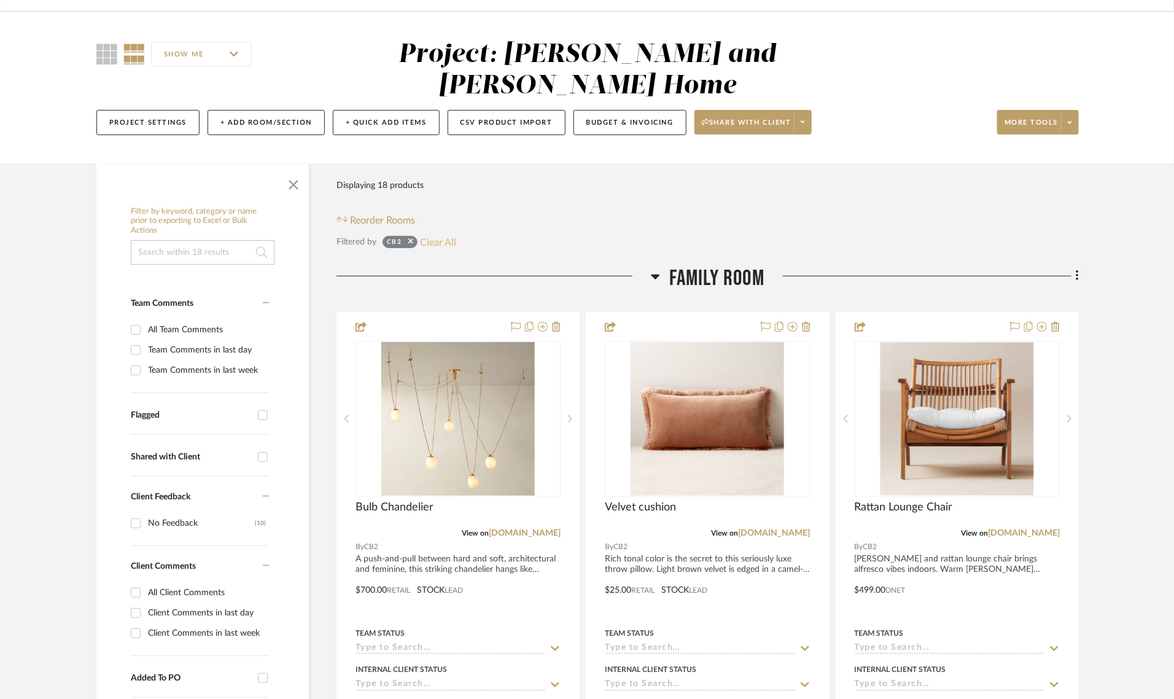
click at [441, 234] on button "Clear All" at bounding box center [439, 242] width 36 height 16
checkbox input "false"
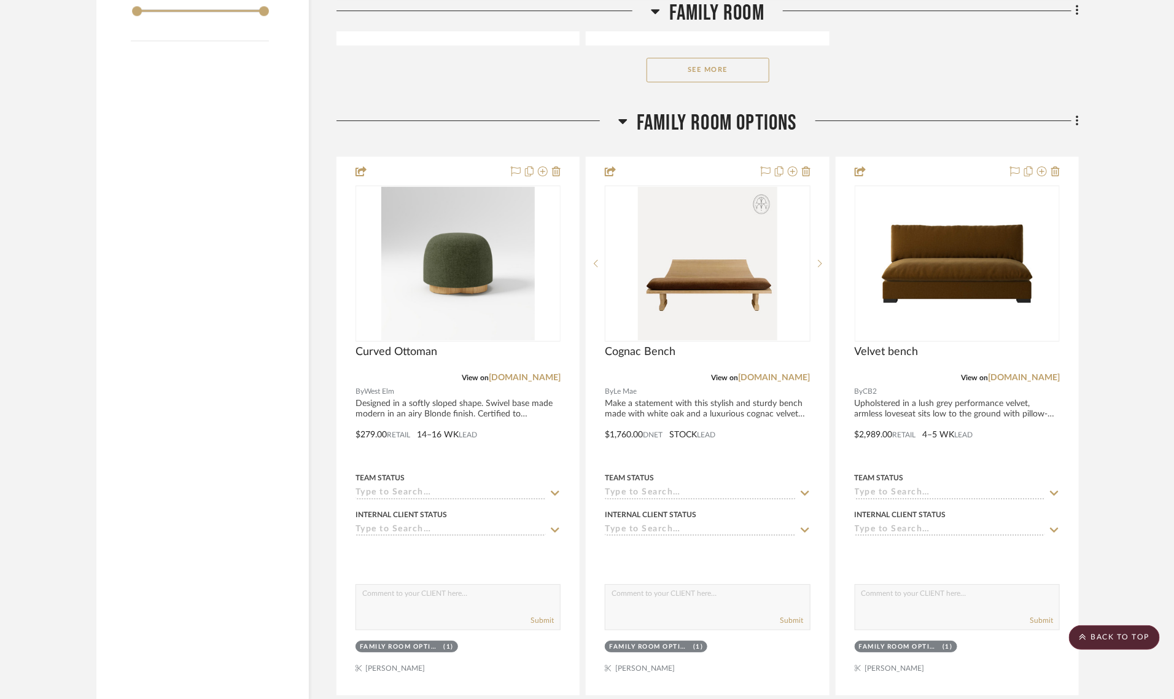
scroll to position [2532, 0]
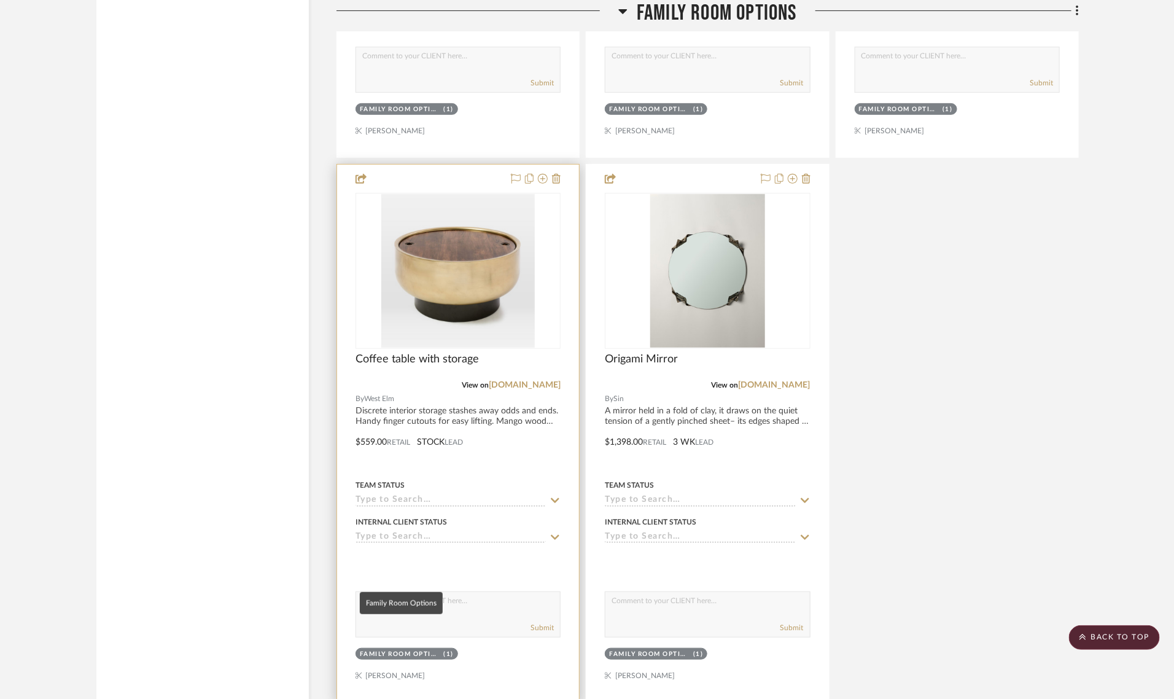
click at [424, 650] on div "Family Room Options" at bounding box center [400, 654] width 81 height 9
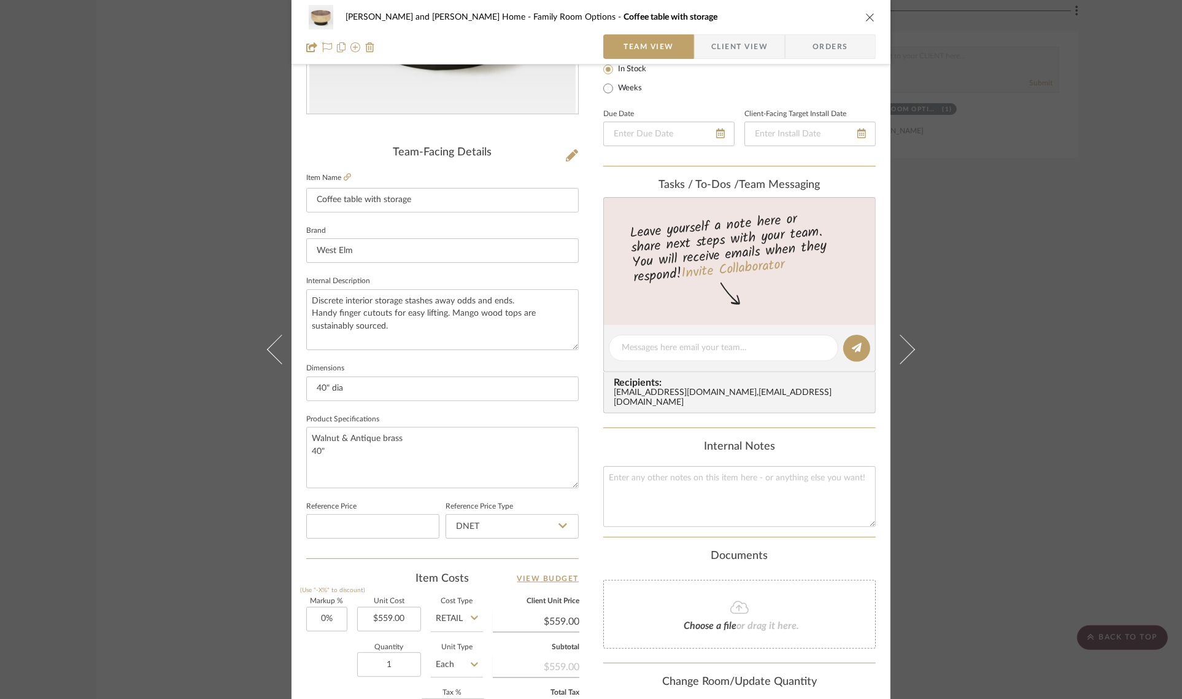
scroll to position [443, 0]
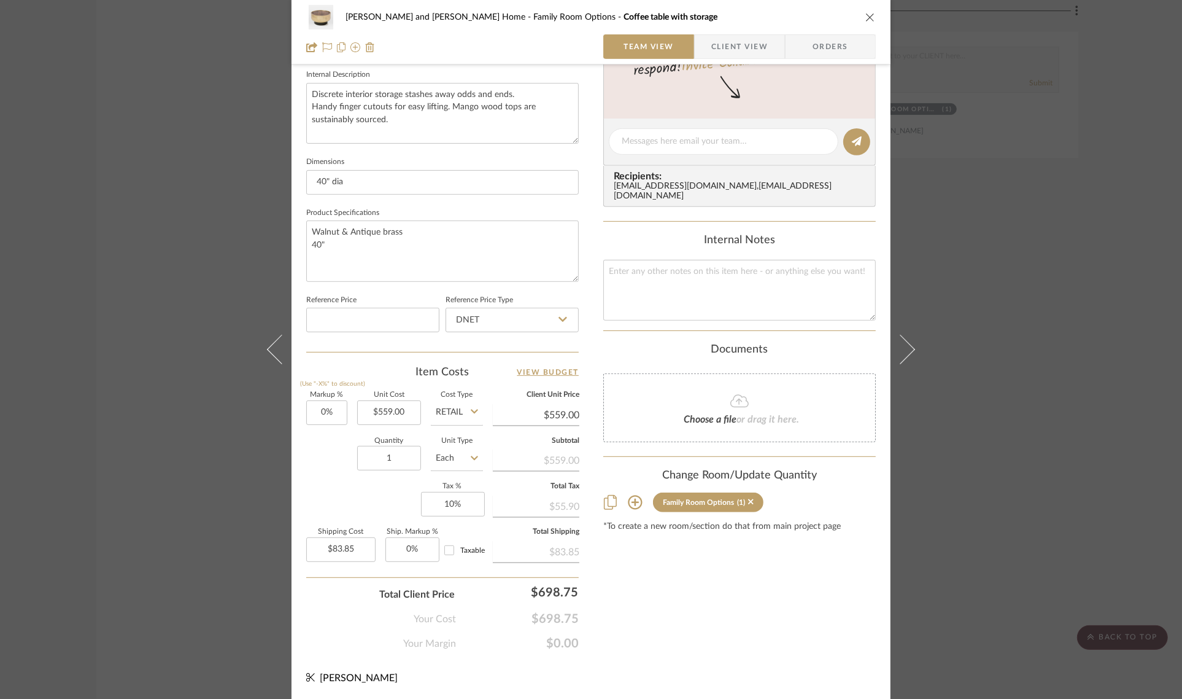
click at [629, 495] on icon at bounding box center [635, 502] width 14 height 14
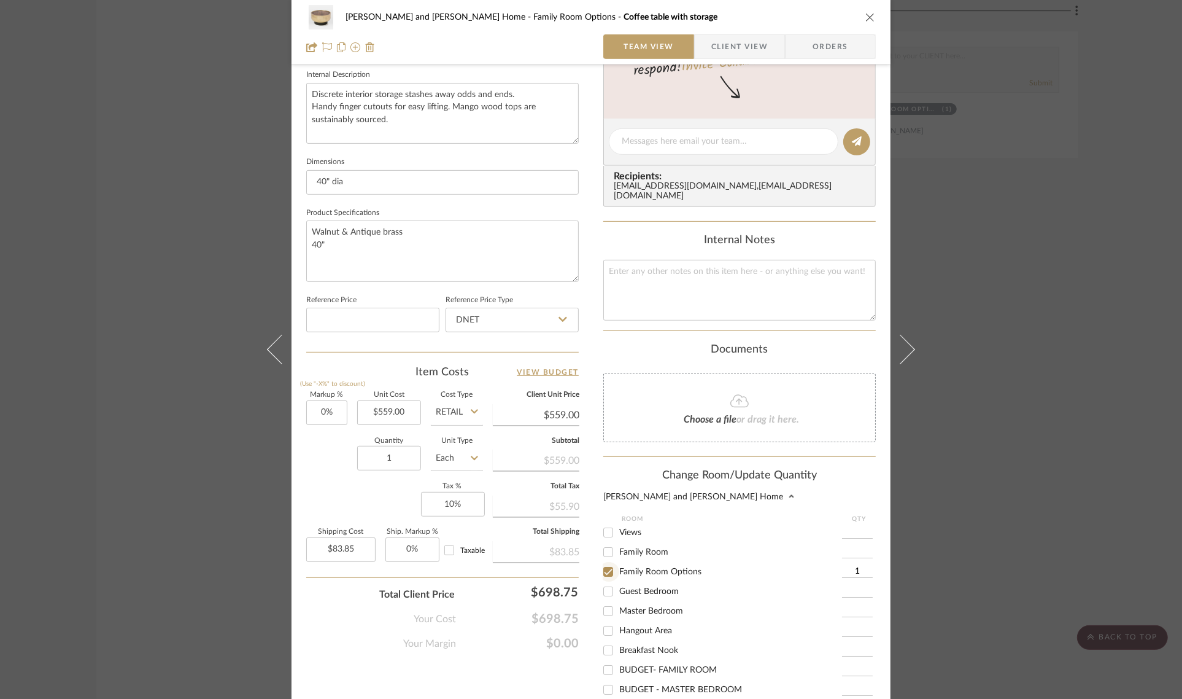
click at [602, 562] on input "Family Room Options" at bounding box center [609, 572] width 20 height 20
checkbox input "false"
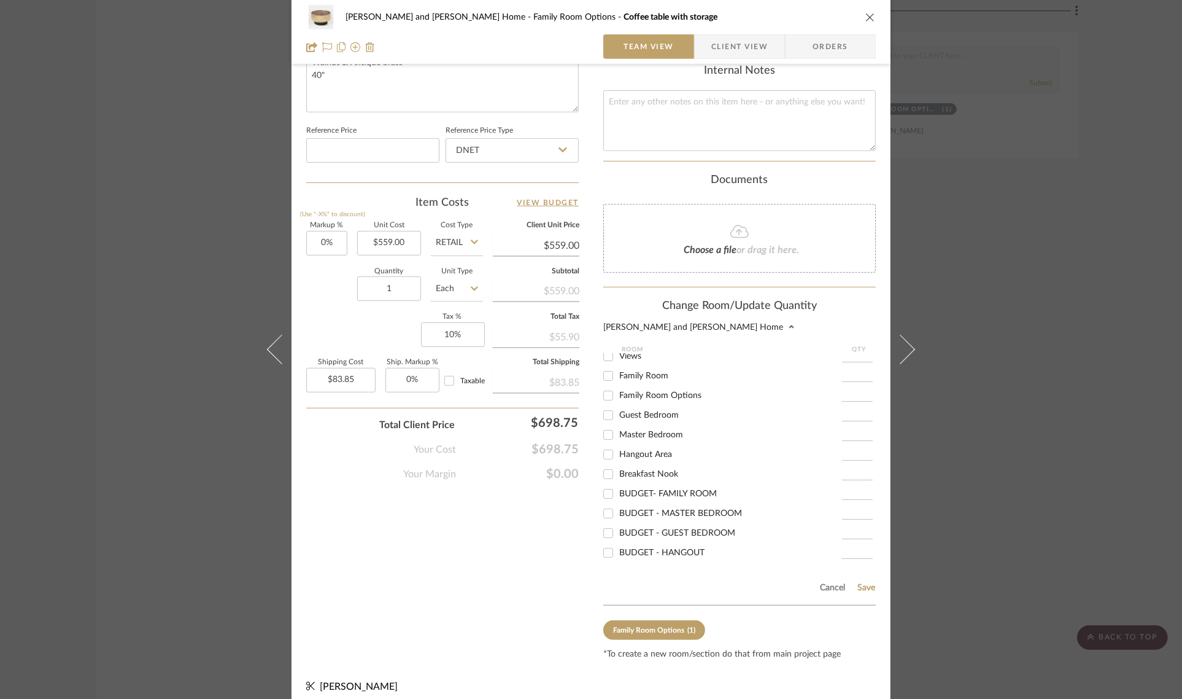
scroll to position [614, 0]
click at [864, 581] on button "Save" at bounding box center [866, 586] width 19 height 10
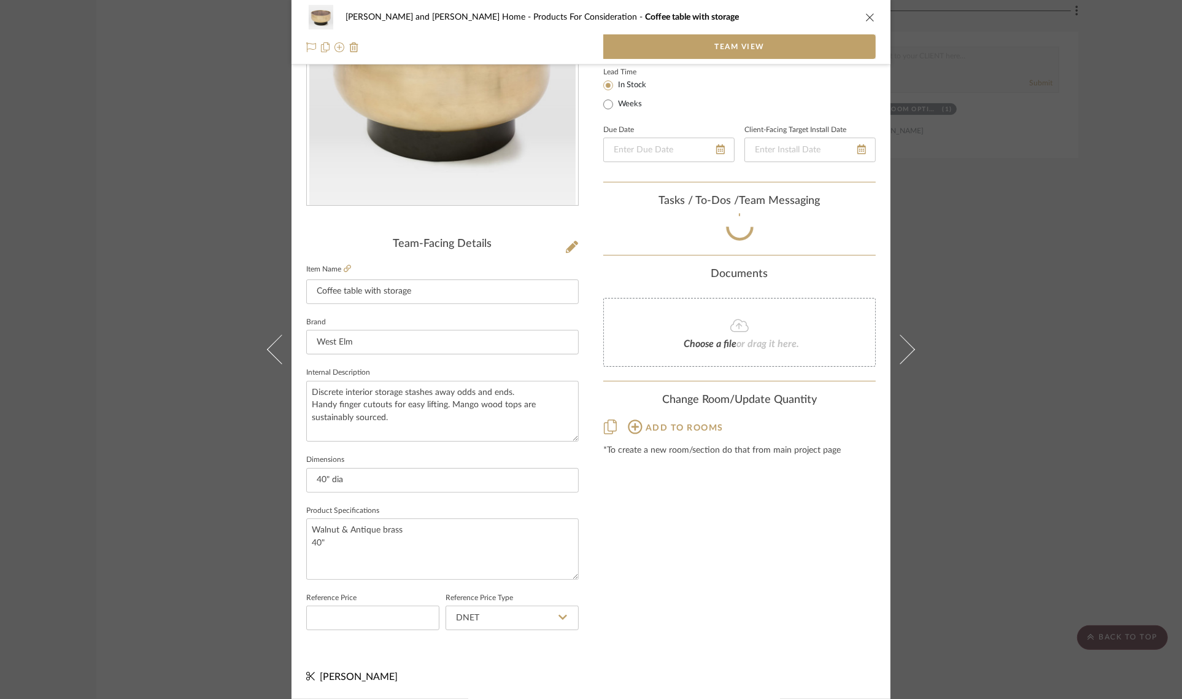
scroll to position [145, 0]
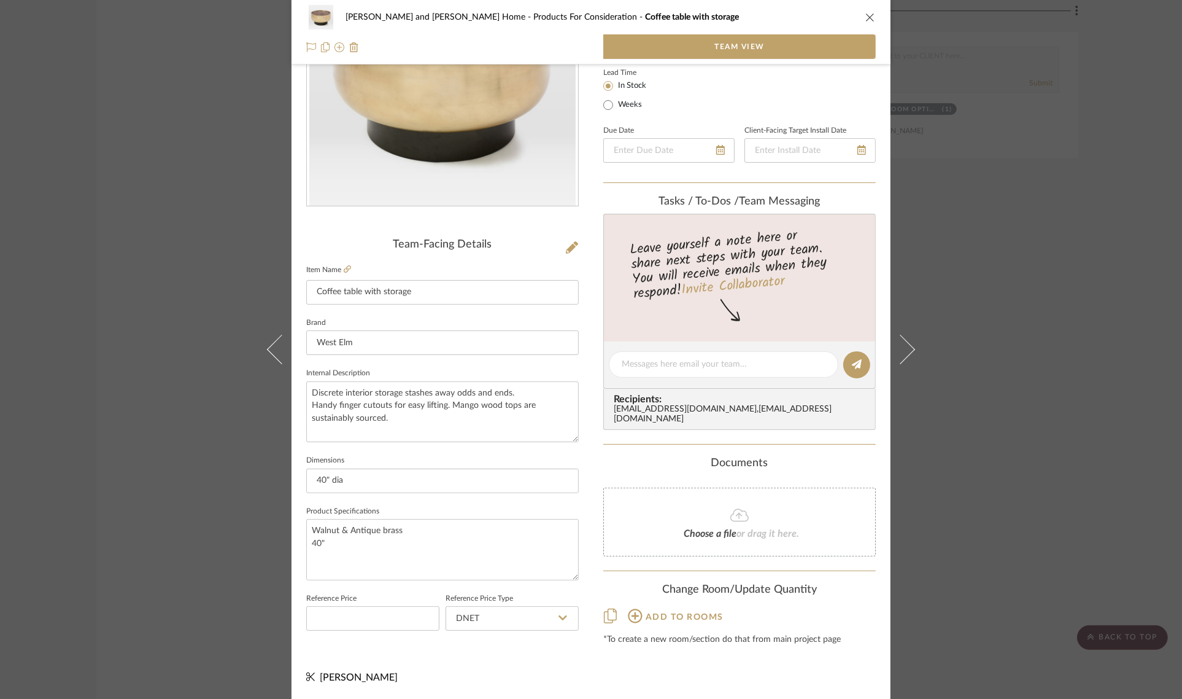
click at [1030, 450] on div "Sharika and Ashish Home Products For Consideration Coffee table with storage Te…" at bounding box center [591, 349] width 1182 height 699
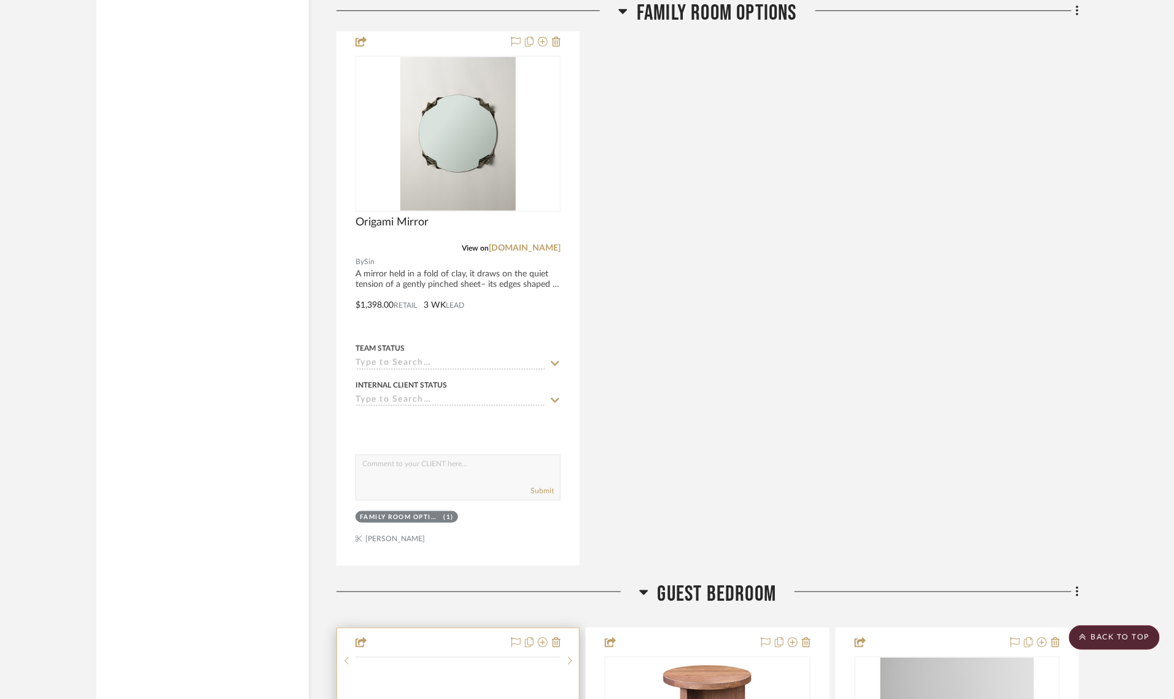
scroll to position [2839, 0]
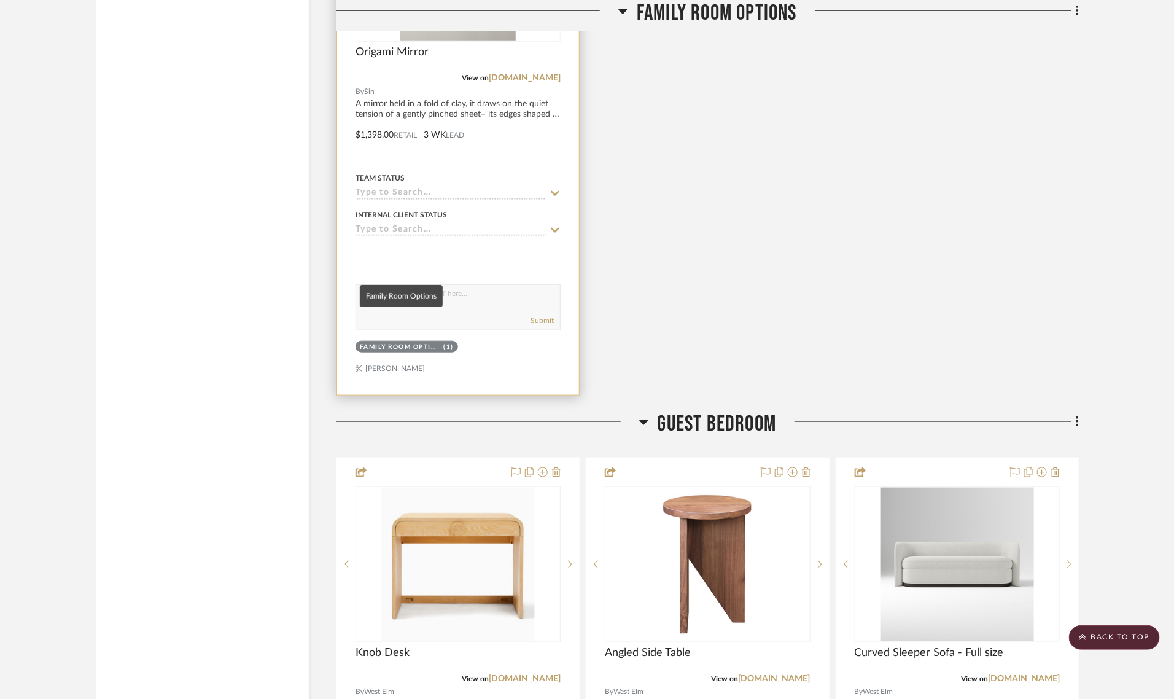
click at [408, 343] on div "Family Room Options" at bounding box center [400, 347] width 81 height 9
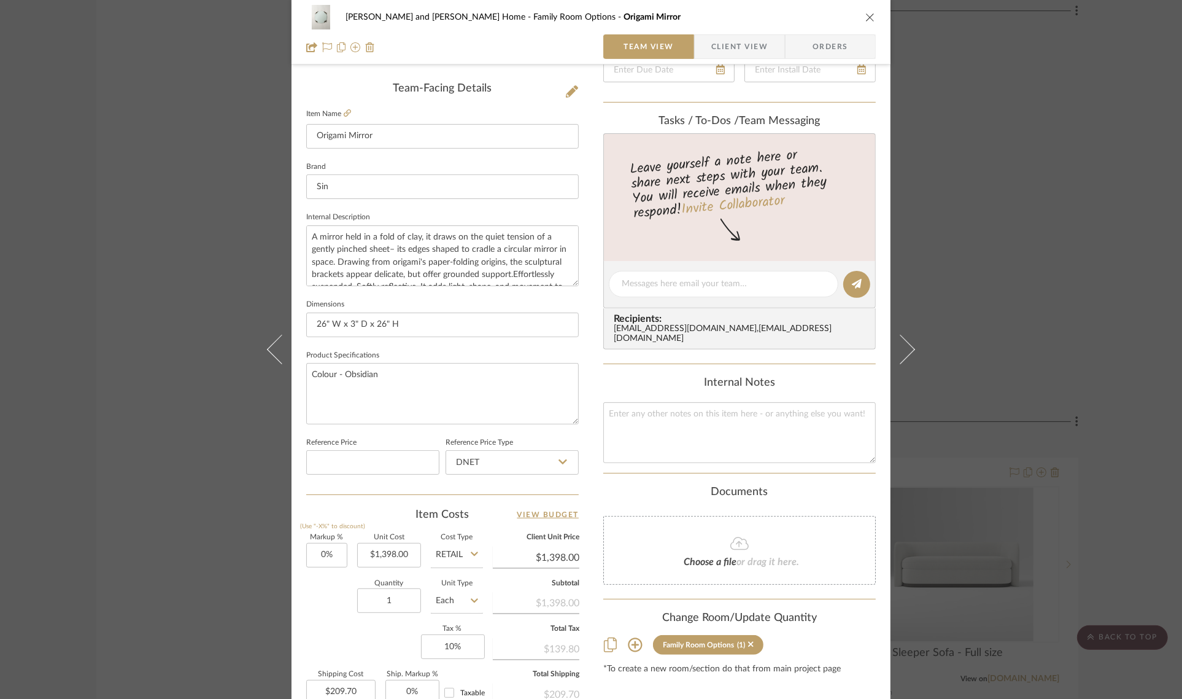
scroll to position [443, 0]
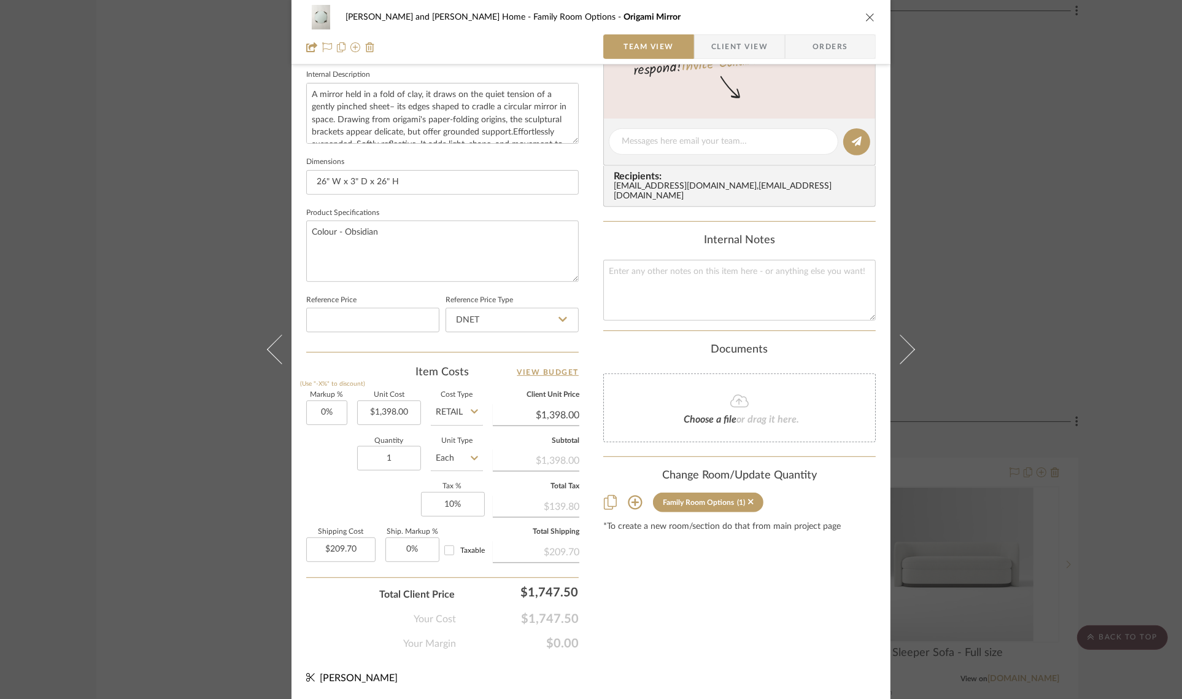
click at [628, 495] on icon at bounding box center [635, 502] width 15 height 15
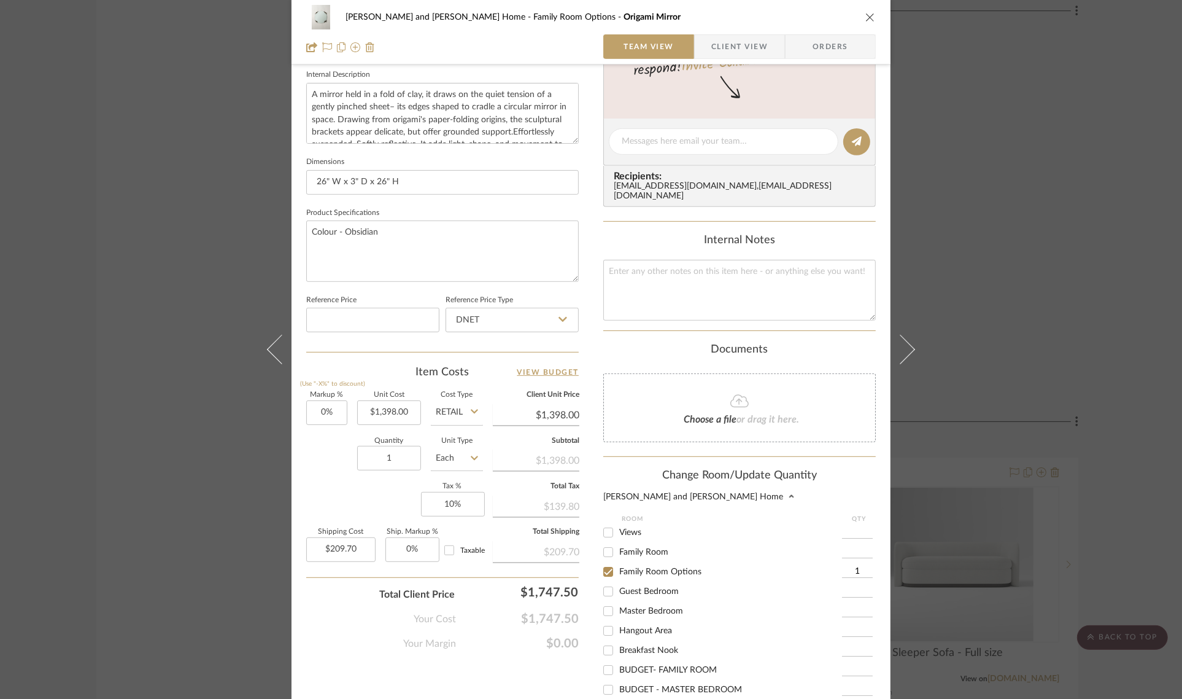
scroll to position [614, 0]
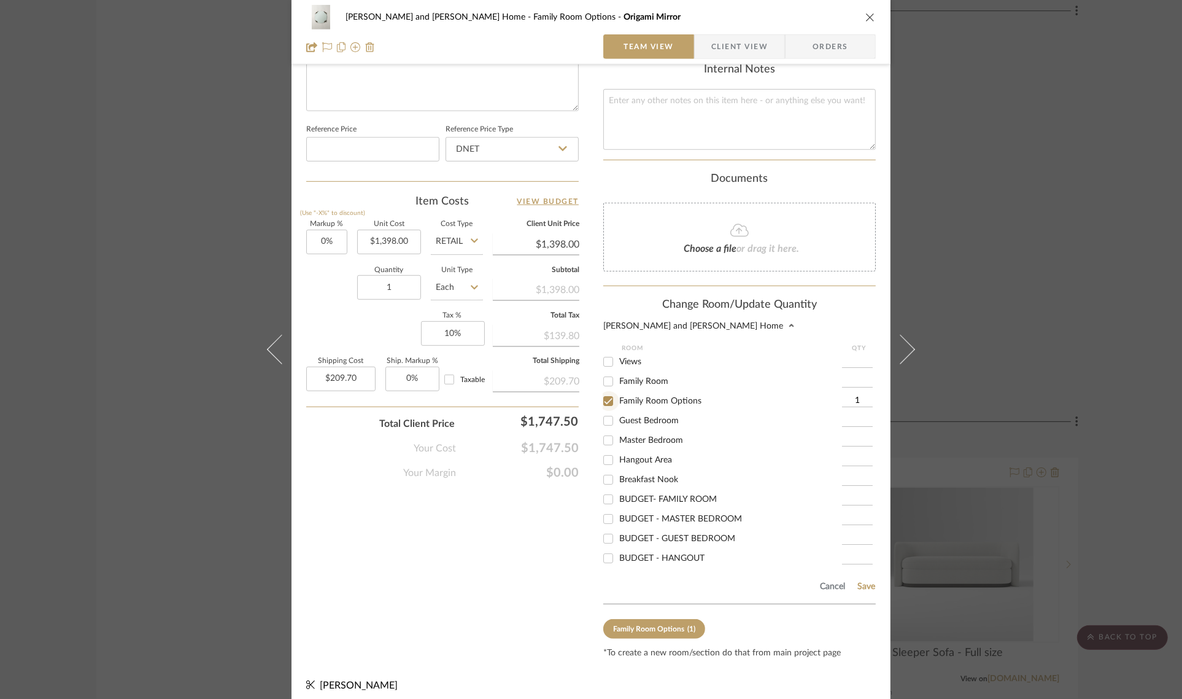
click at [605, 393] on input "Family Room Options" at bounding box center [609, 401] width 20 height 20
checkbox input "false"
click at [864, 581] on button "Save" at bounding box center [866, 586] width 19 height 10
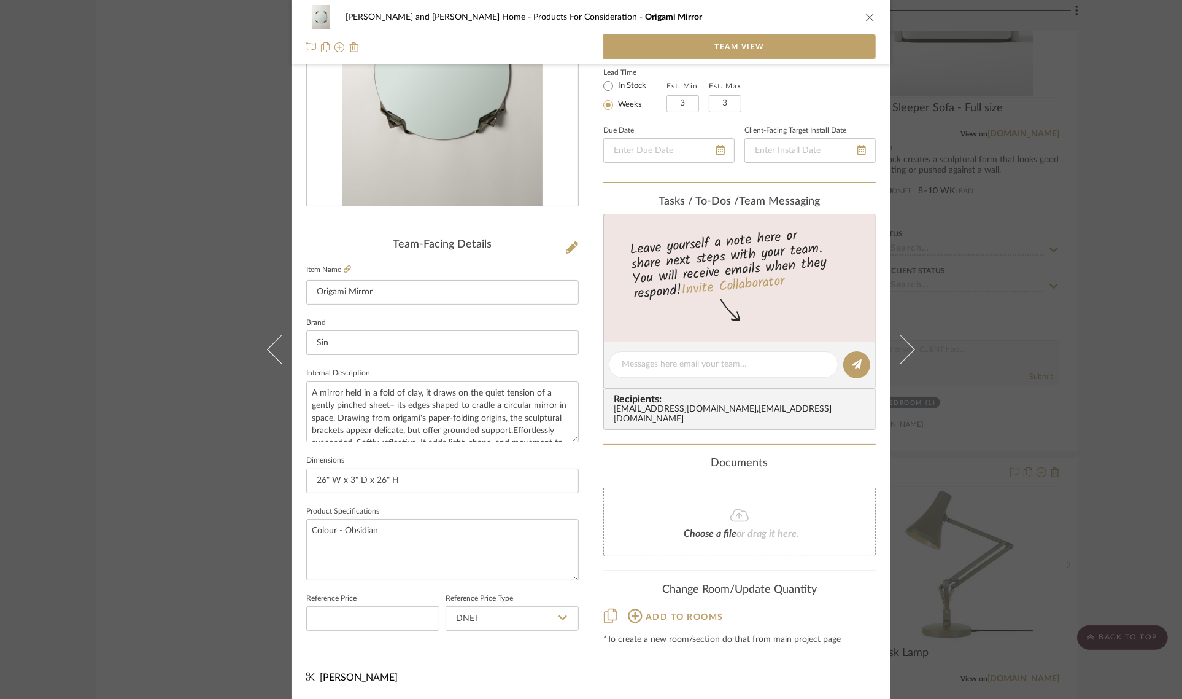
click at [1106, 335] on div "Sharika and Ashish Home Products For Consideration Origami Mirror Team View Tea…" at bounding box center [591, 349] width 1182 height 699
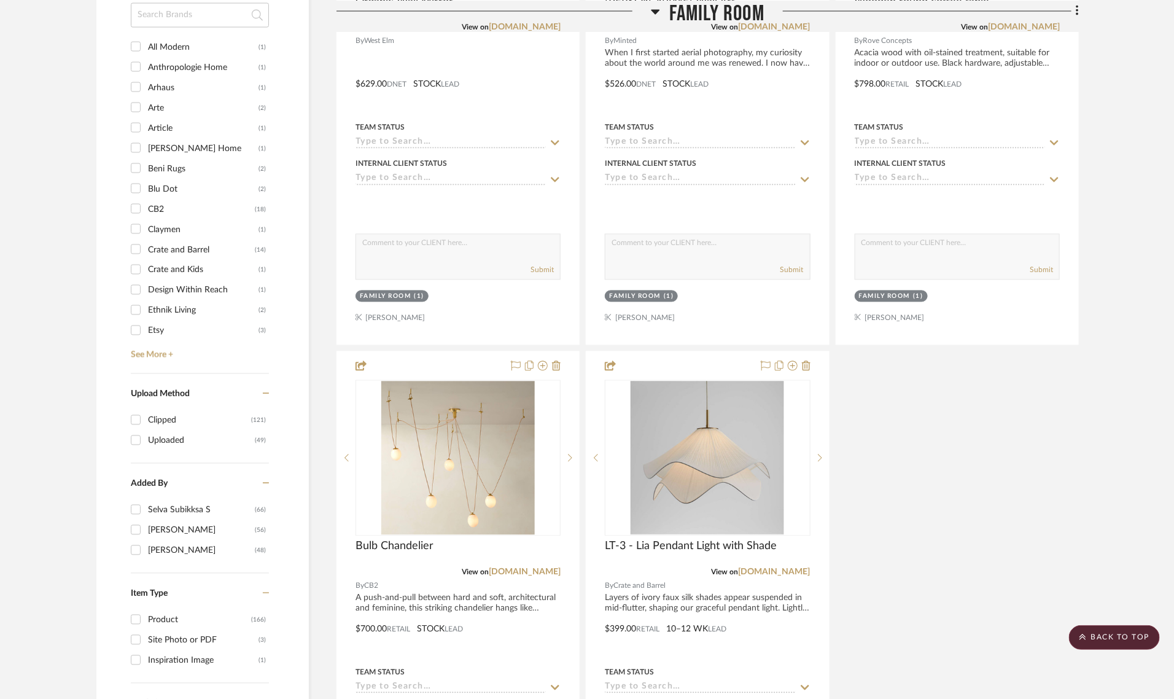
scroll to position [1458, 0]
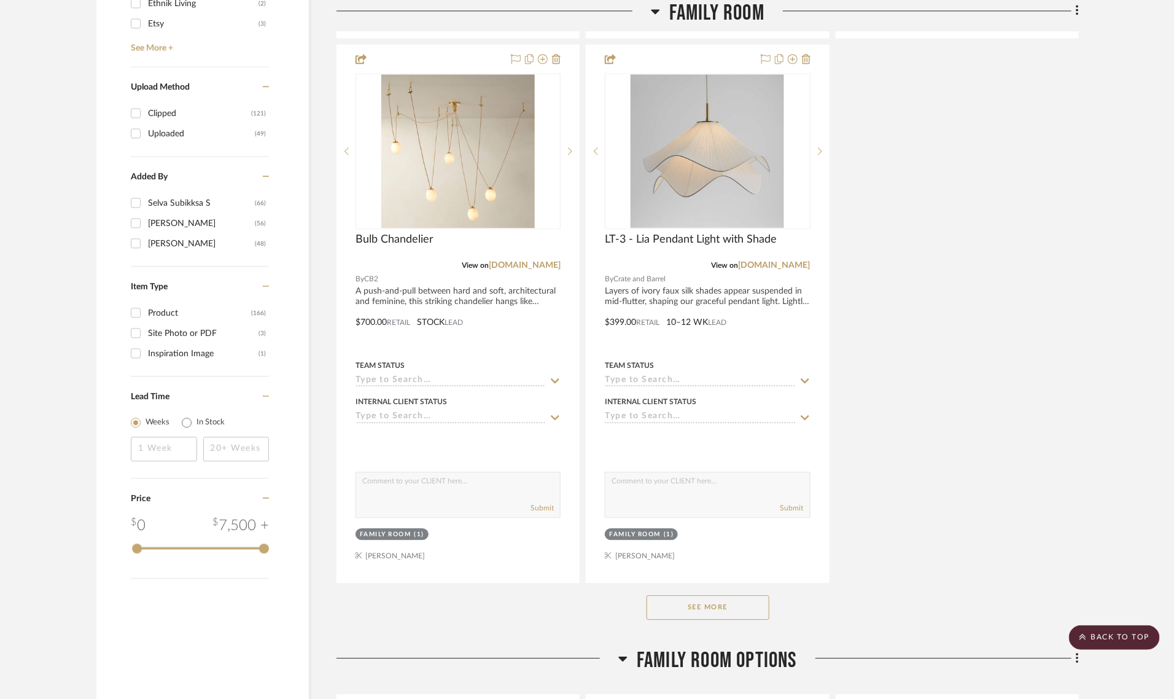
click at [701, 595] on button "See More" at bounding box center [707, 607] width 123 height 25
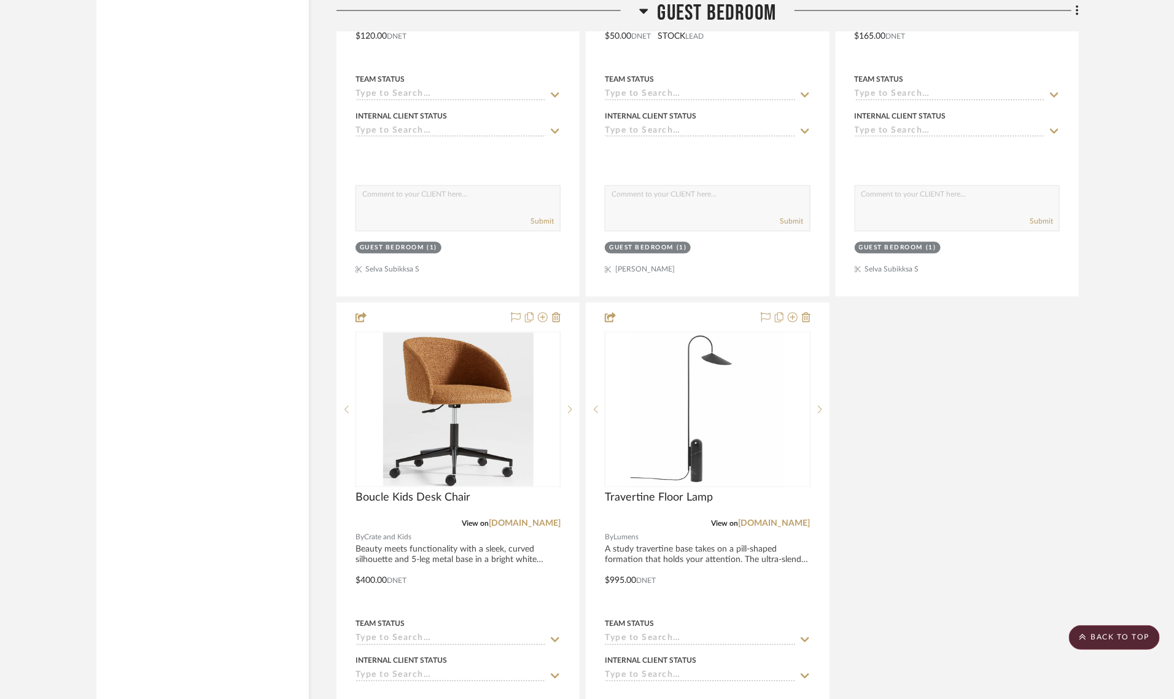
scroll to position [5909, 0]
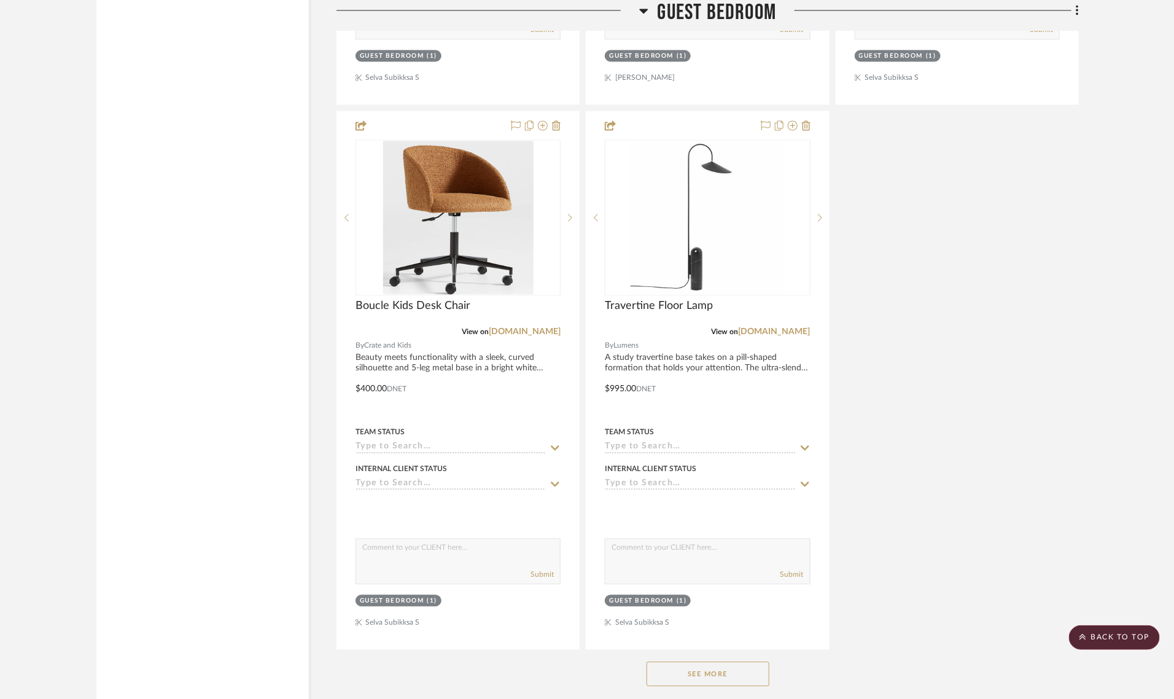
click at [688, 661] on button "See More" at bounding box center [707, 673] width 123 height 25
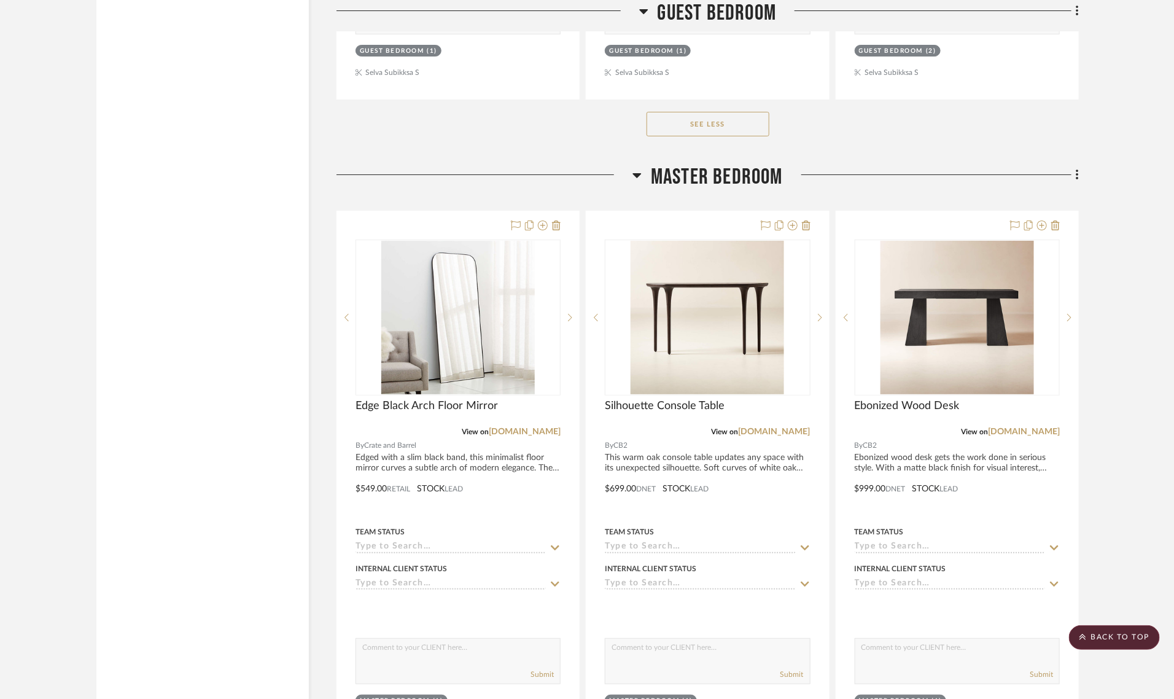
scroll to position [6983, 0]
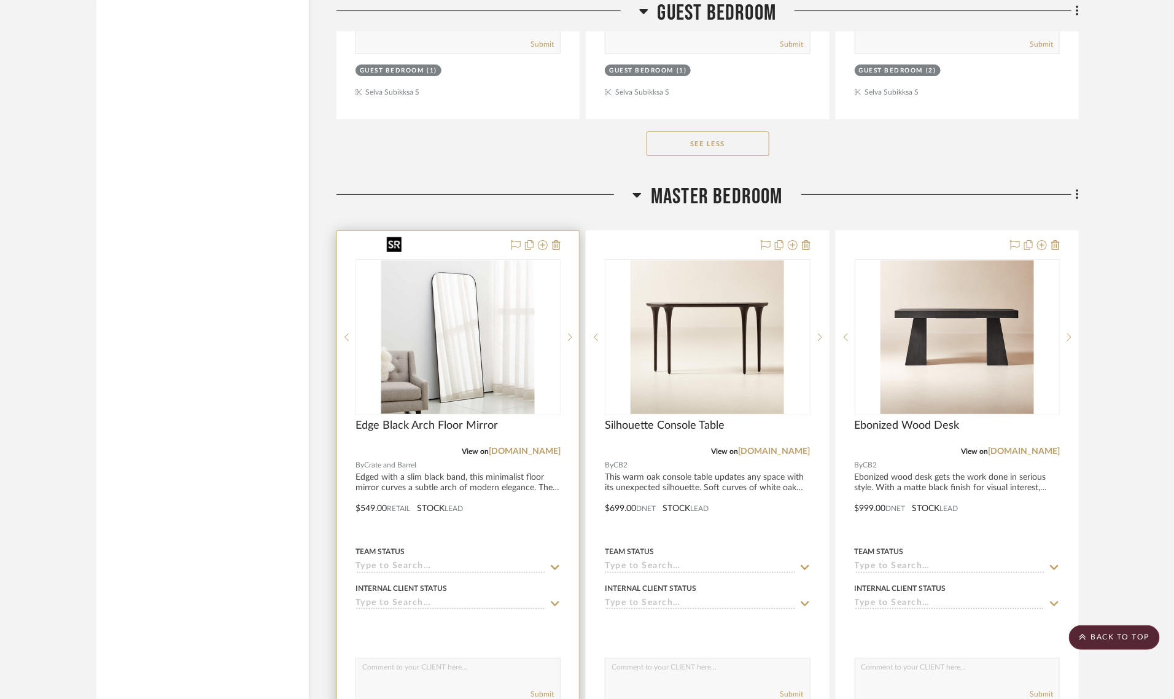
click at [481, 319] on img "0" at bounding box center [457, 336] width 153 height 153
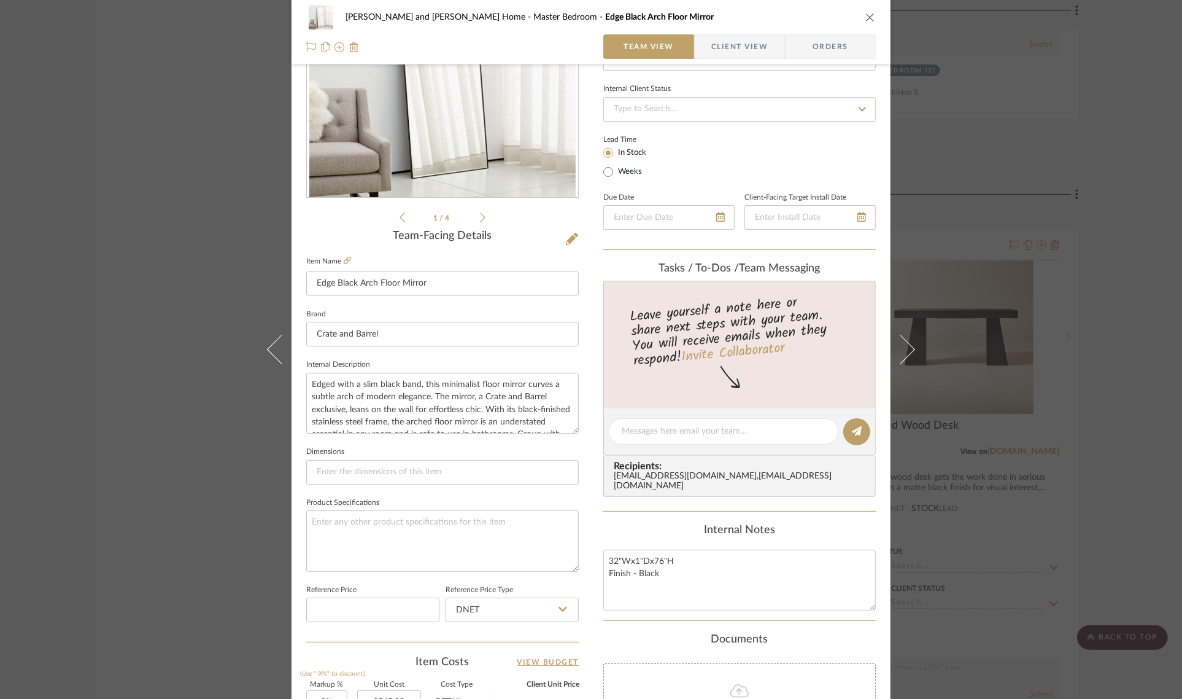
scroll to position [0, 0]
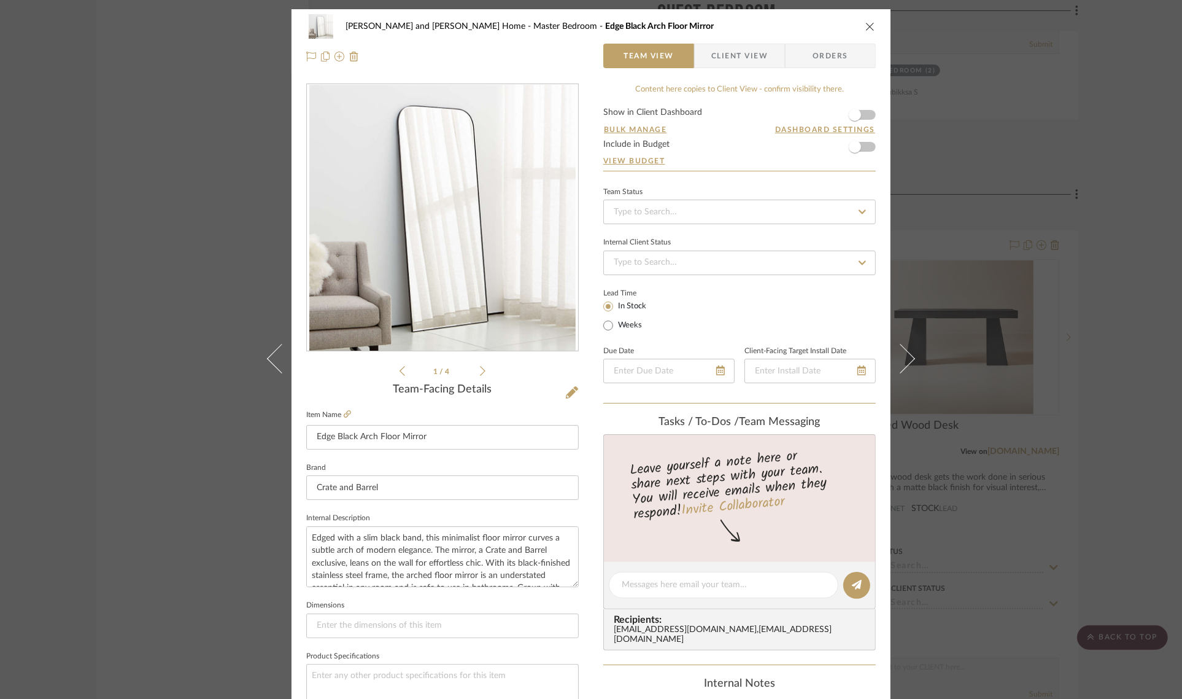
click at [866, 23] on icon "close" at bounding box center [871, 26] width 10 height 10
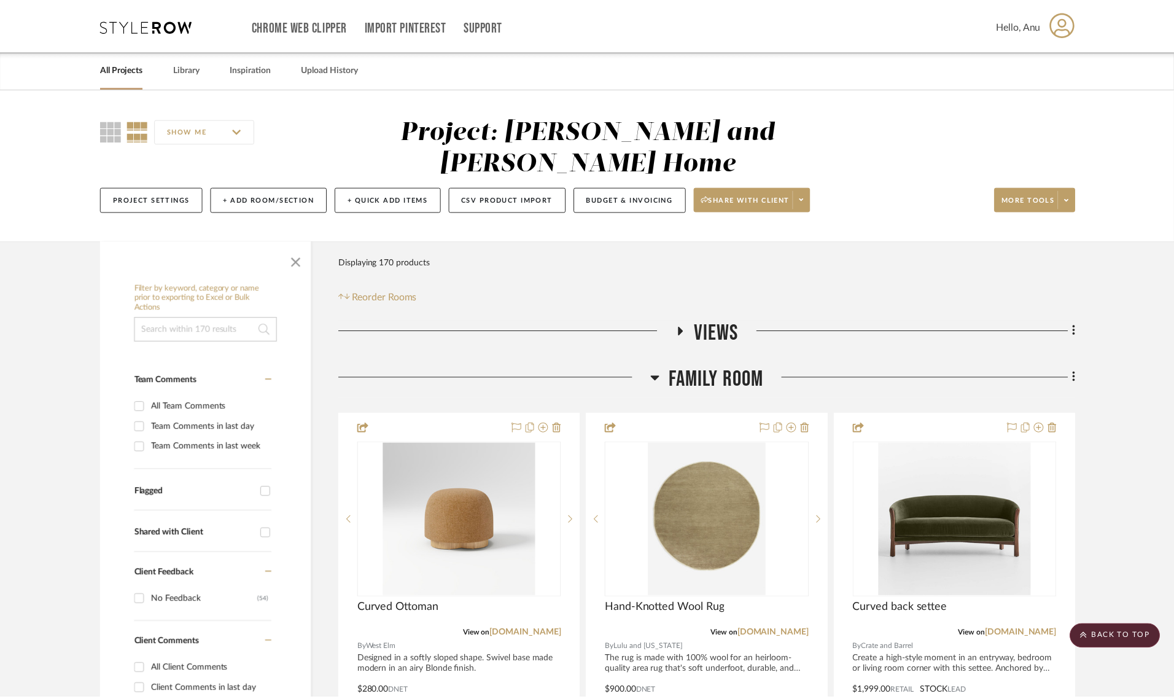
scroll to position [6983, 0]
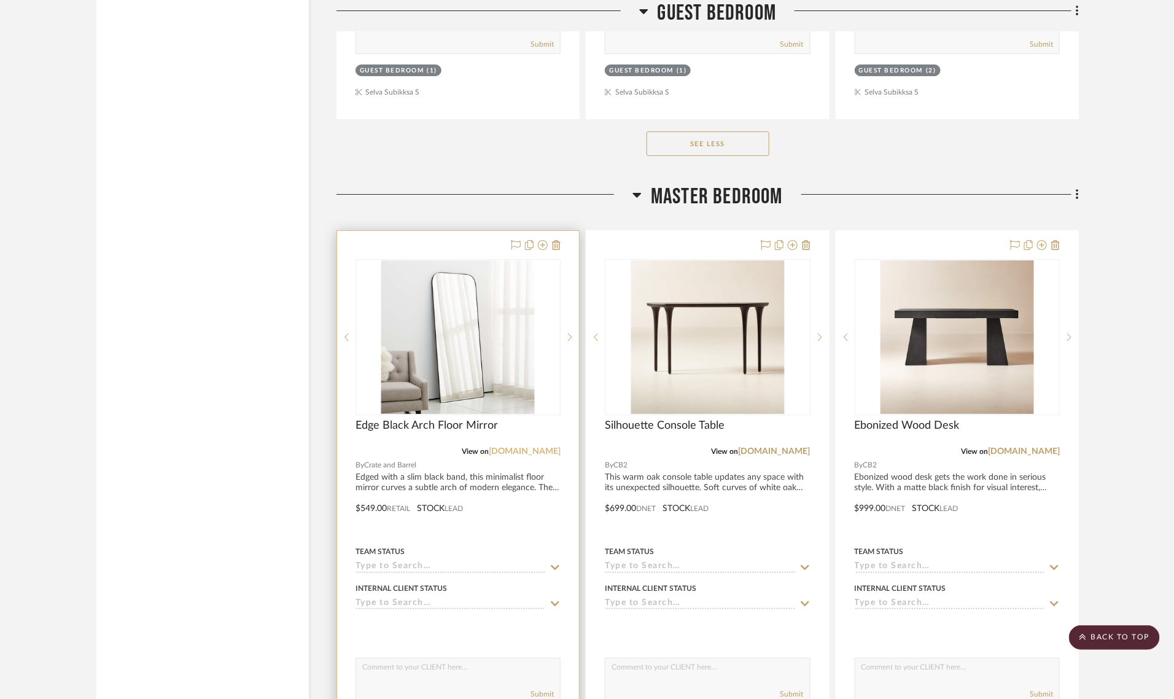
click at [528, 447] on link "crateandbarrel.com" at bounding box center [525, 451] width 72 height 9
click at [473, 292] on img "0" at bounding box center [457, 336] width 153 height 153
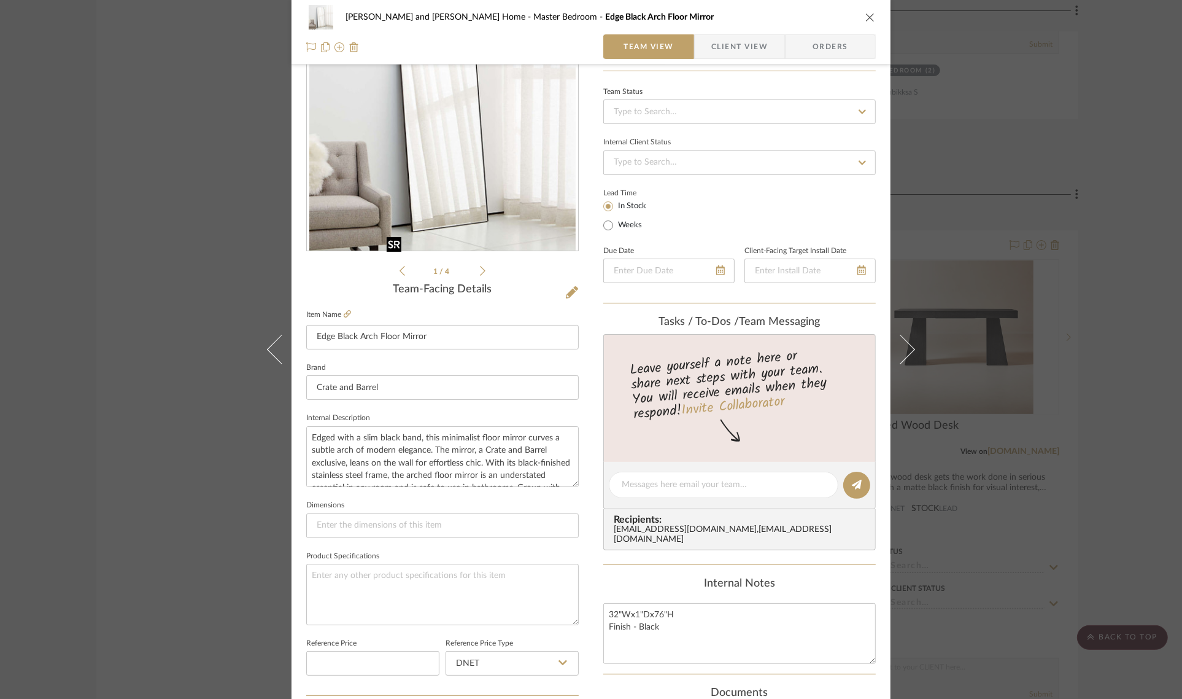
scroll to position [307, 0]
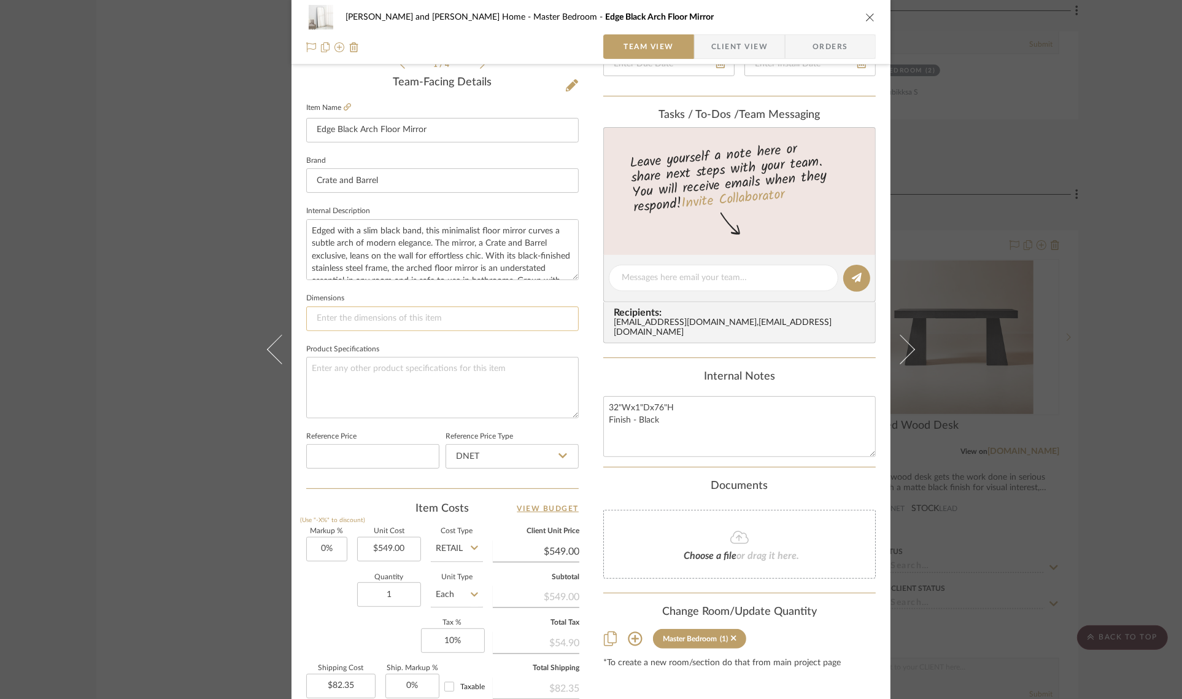
click at [317, 317] on input at bounding box center [442, 318] width 273 height 25
type input "32" x 76""
type input "549.00"
click at [406, 549] on input "549.00" at bounding box center [389, 549] width 64 height 25
type input "$499.00"
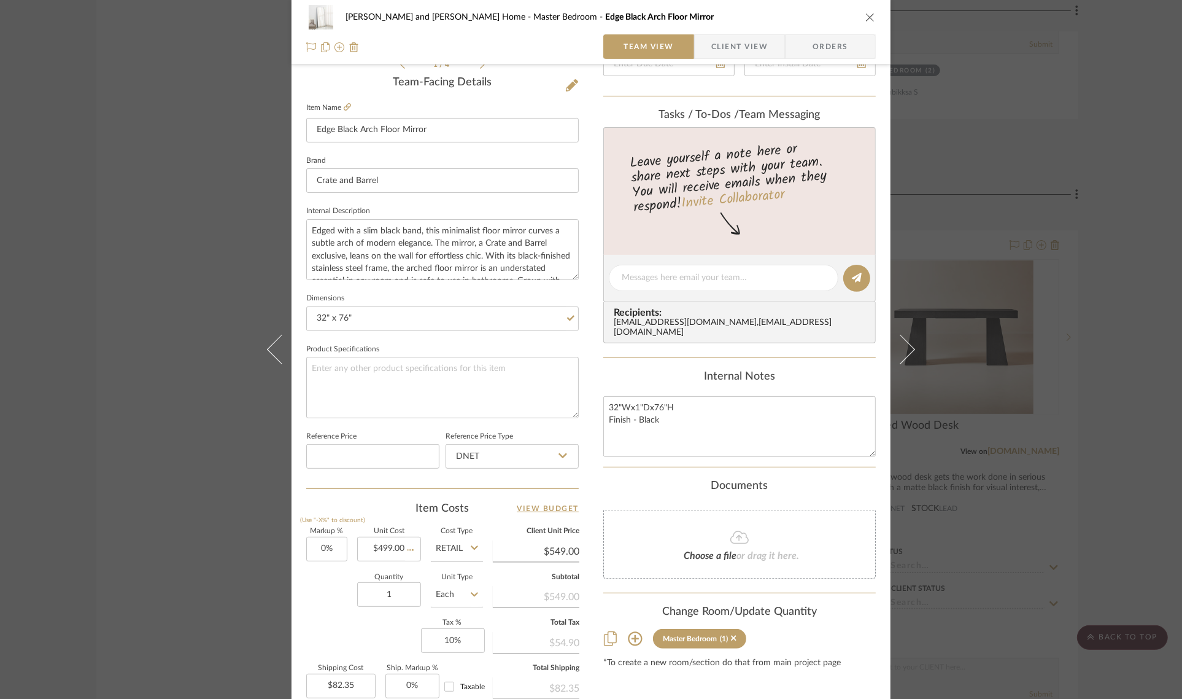
click at [318, 588] on div "Quantity 1 Unit Type Each" at bounding box center [394, 596] width 177 height 44
type input "$499.00"
type input "$74.85"
click at [1108, 375] on div "Sharika and Ashish Home Master Bedroom Edge Black Arch Floor Mirror Team View C…" at bounding box center [591, 349] width 1182 height 699
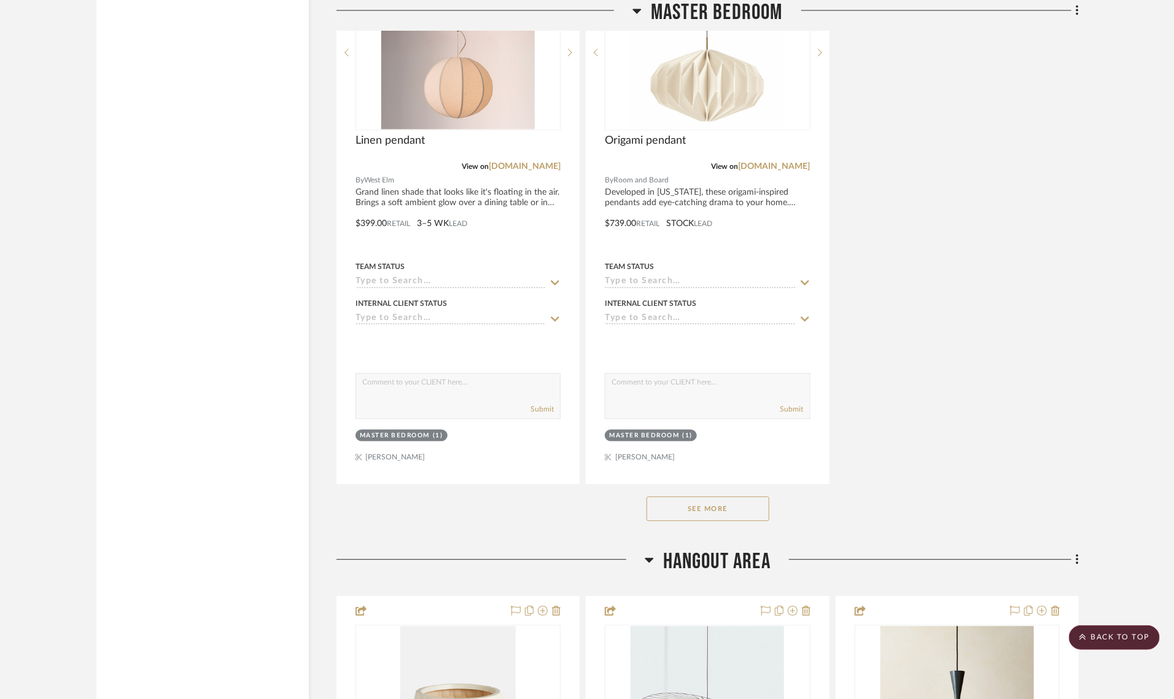
scroll to position [8365, 0]
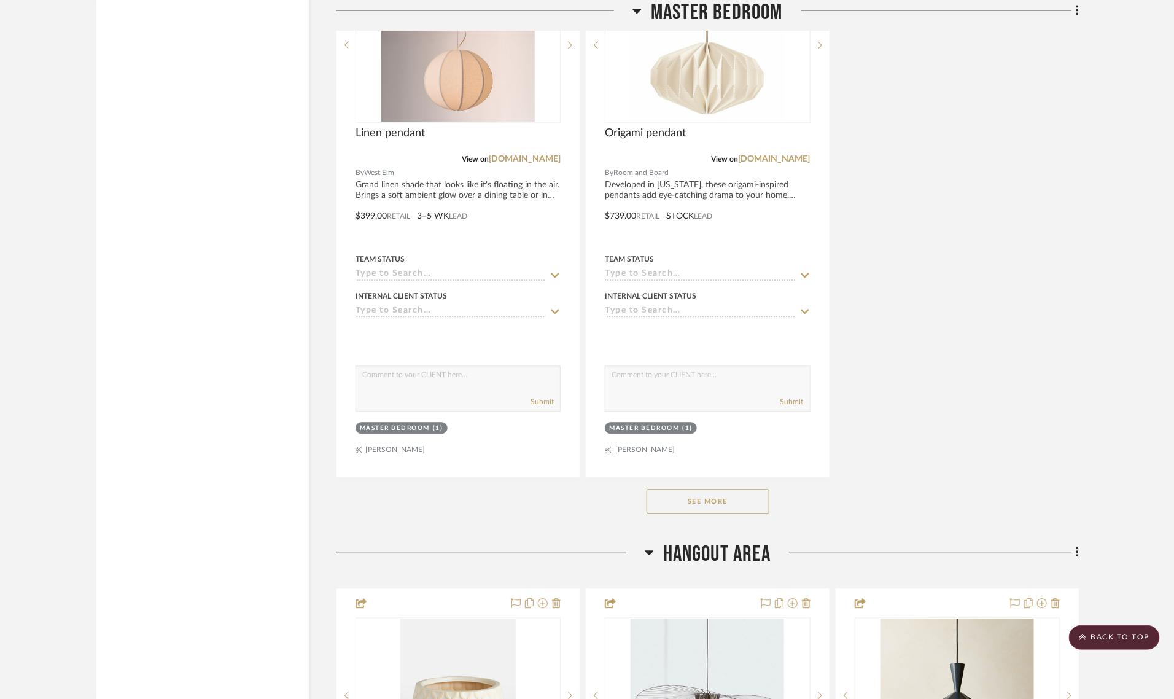
click at [681, 489] on button "See More" at bounding box center [707, 501] width 123 height 25
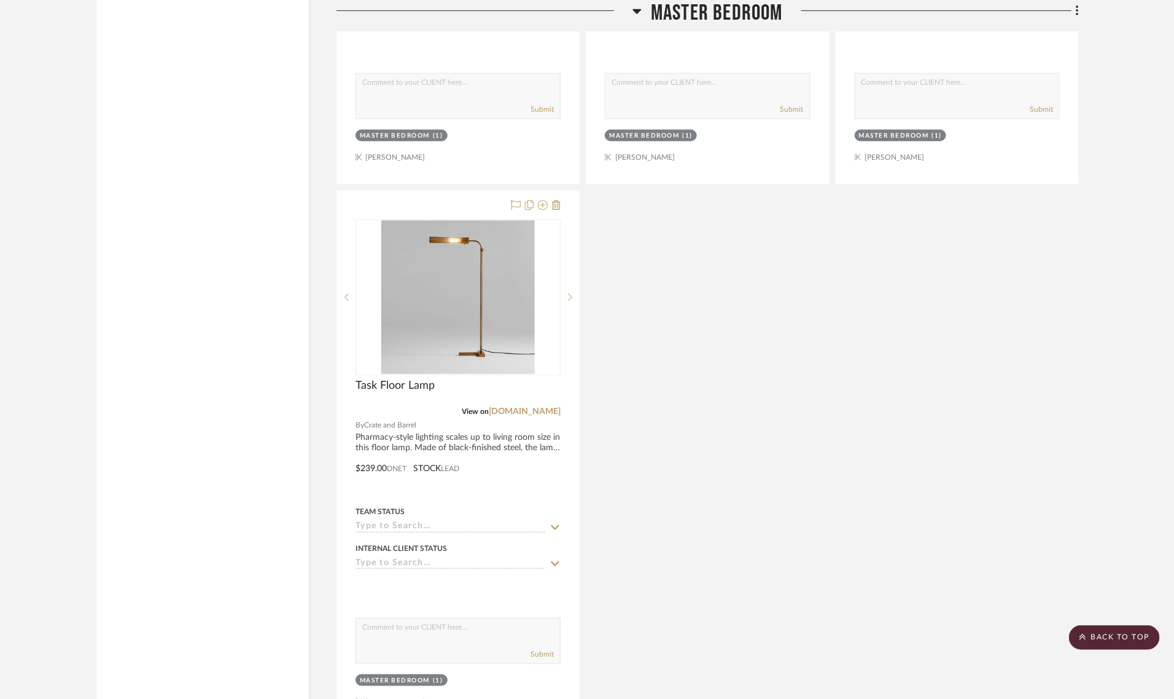
scroll to position [9209, 0]
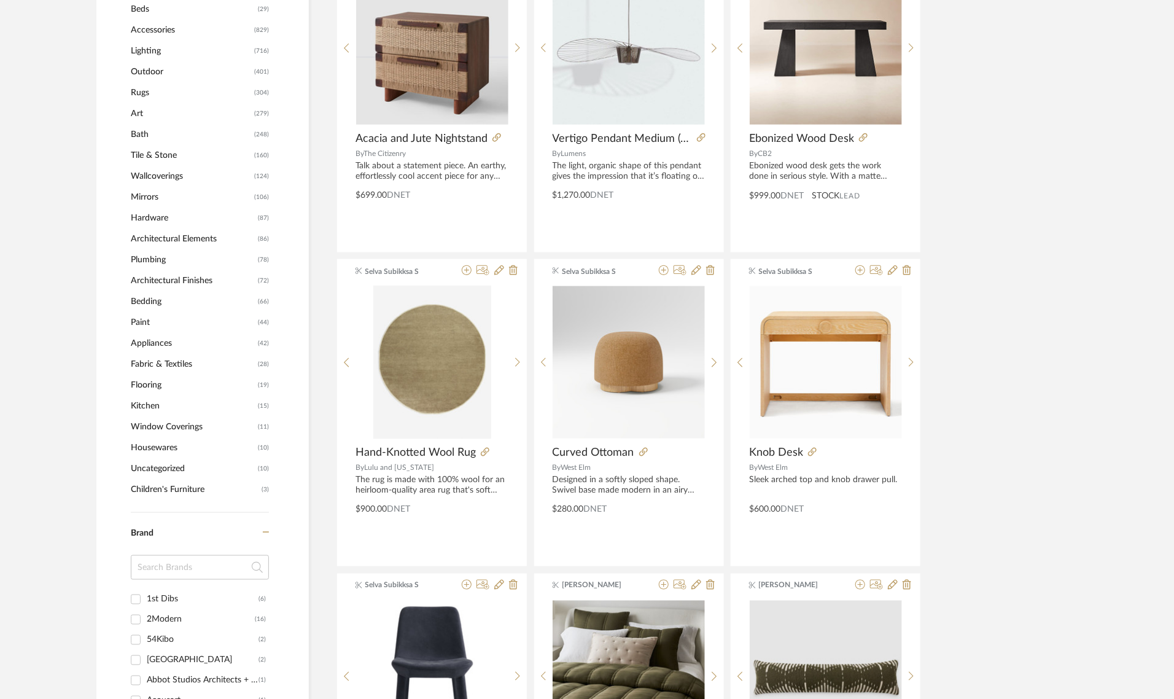
scroll to position [614, 0]
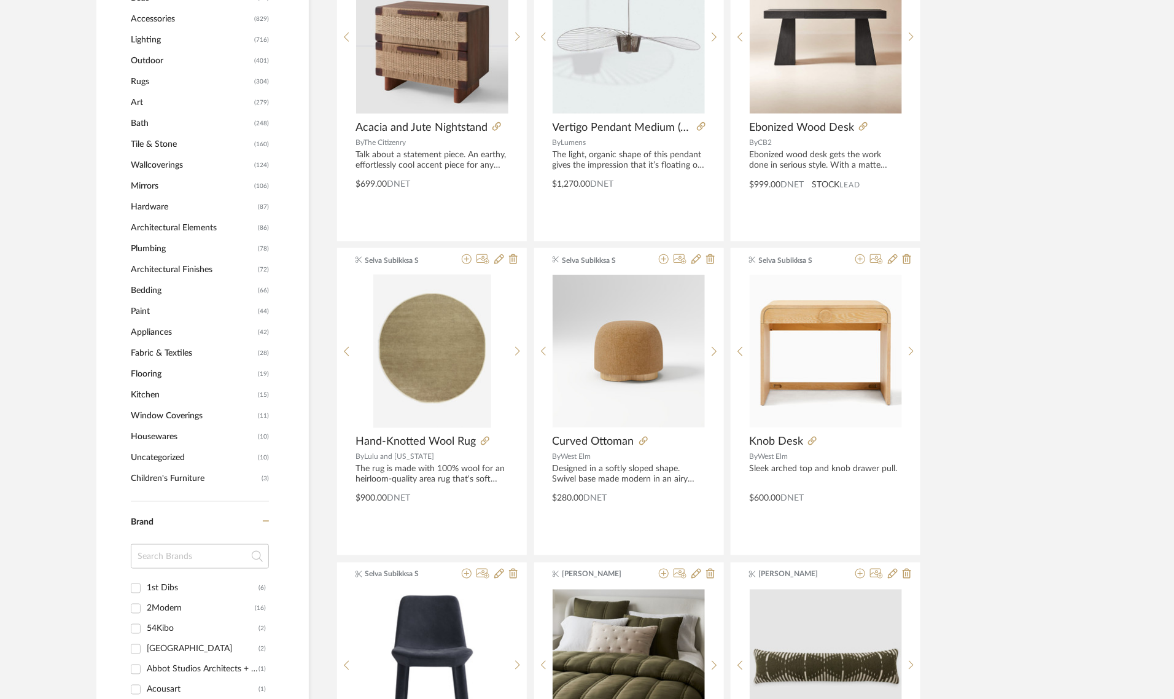
click at [149, 186] on span "Mirrors" at bounding box center [191, 186] width 120 height 21
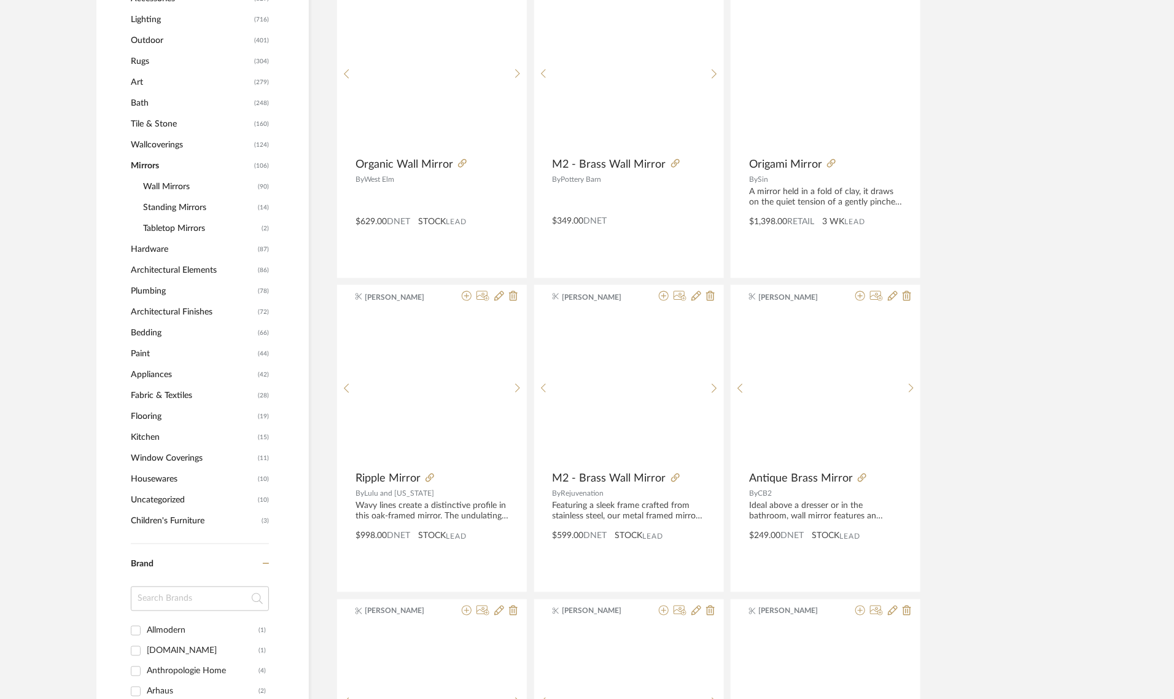
scroll to position [612, 0]
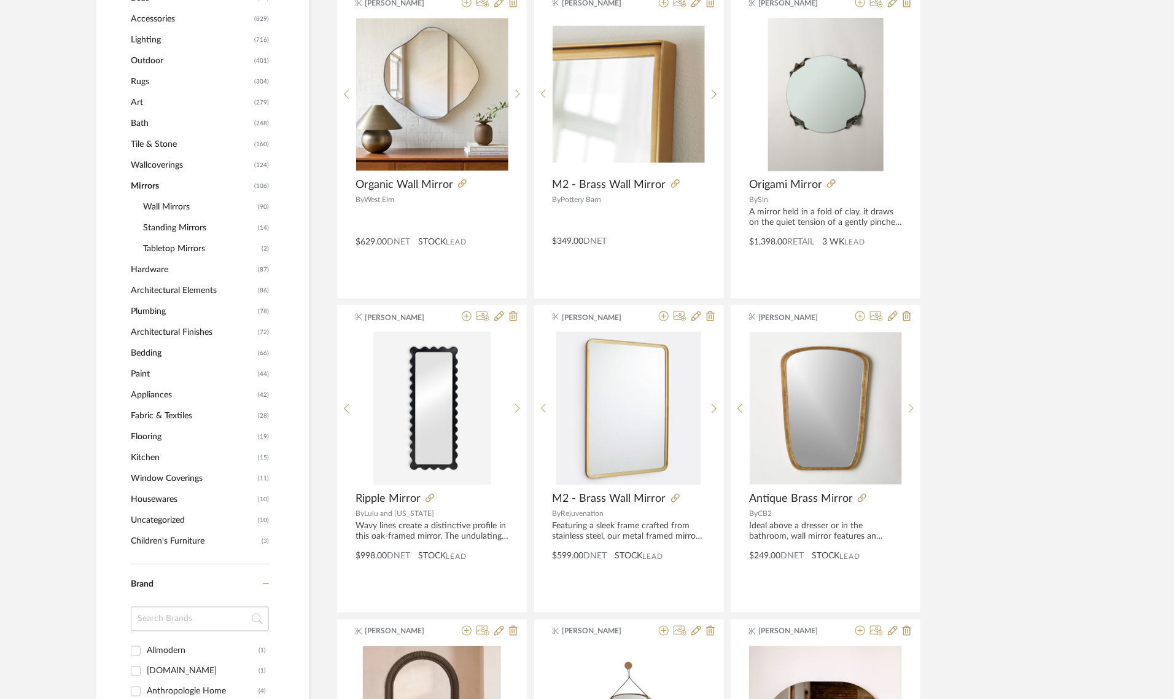
click at [161, 224] on span "Standing Mirrors" at bounding box center [199, 227] width 112 height 21
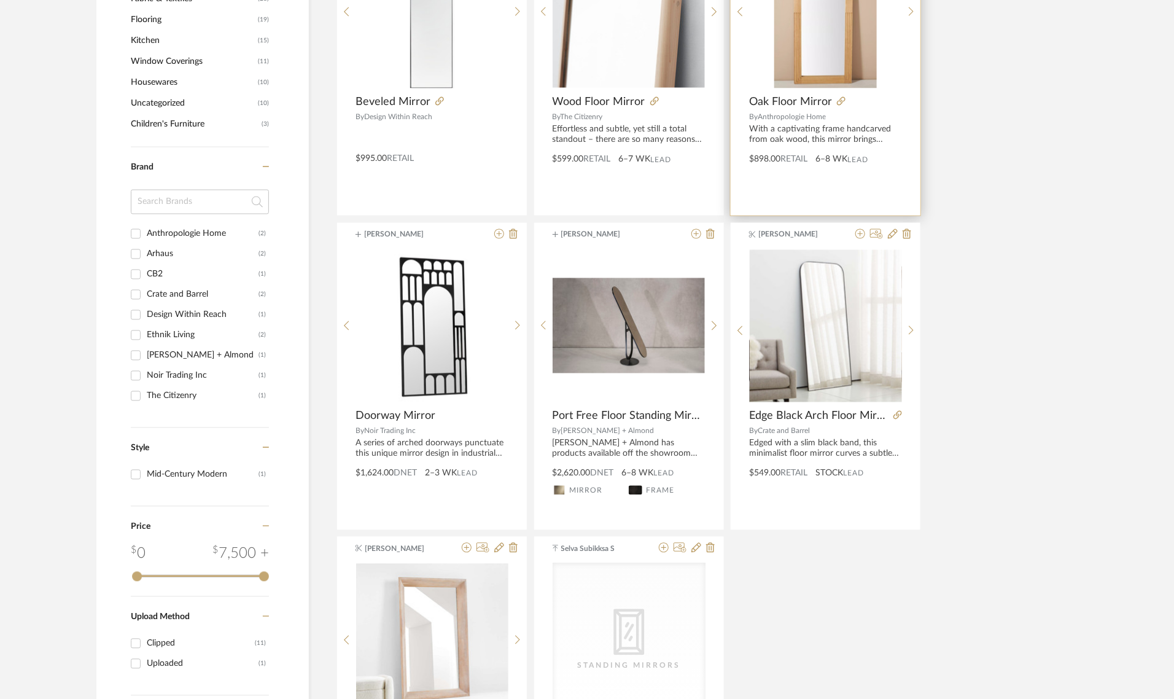
scroll to position [852, 0]
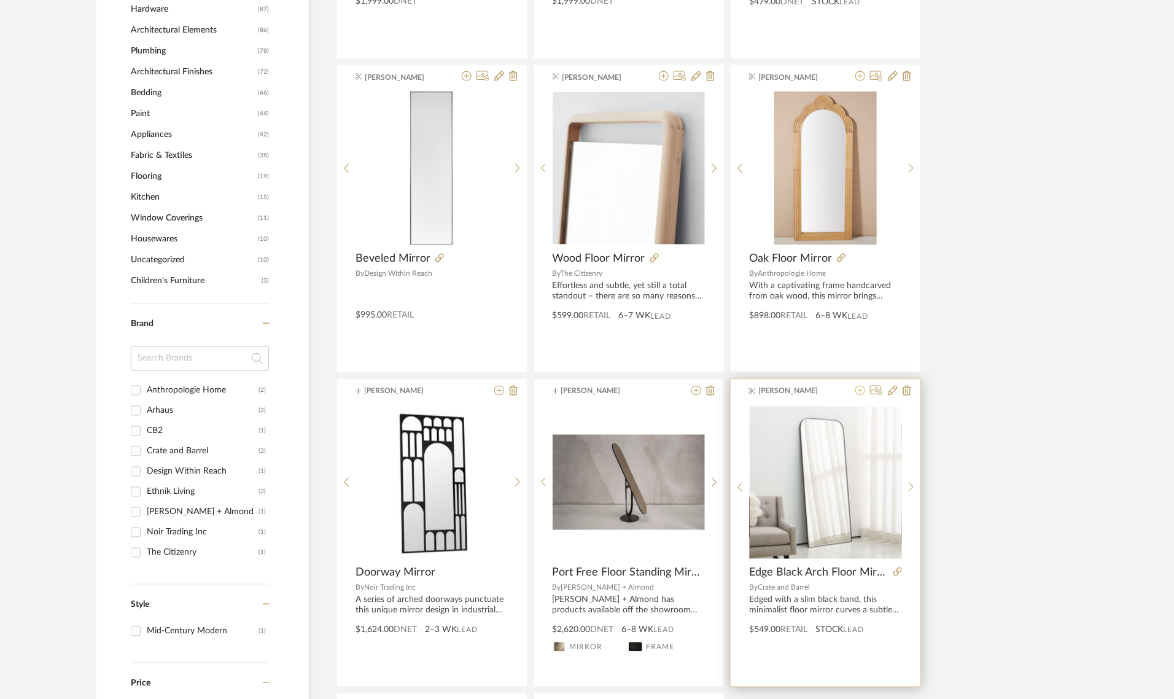
click at [858, 390] on icon at bounding box center [860, 391] width 10 height 10
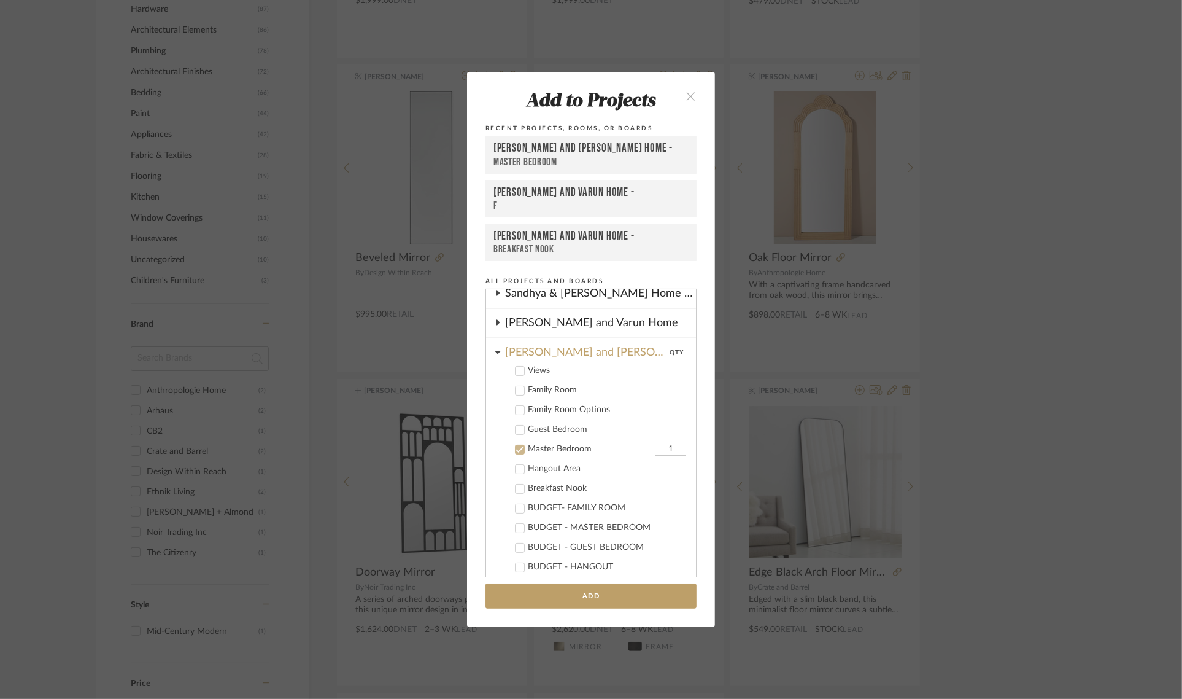
scroll to position [235, 0]
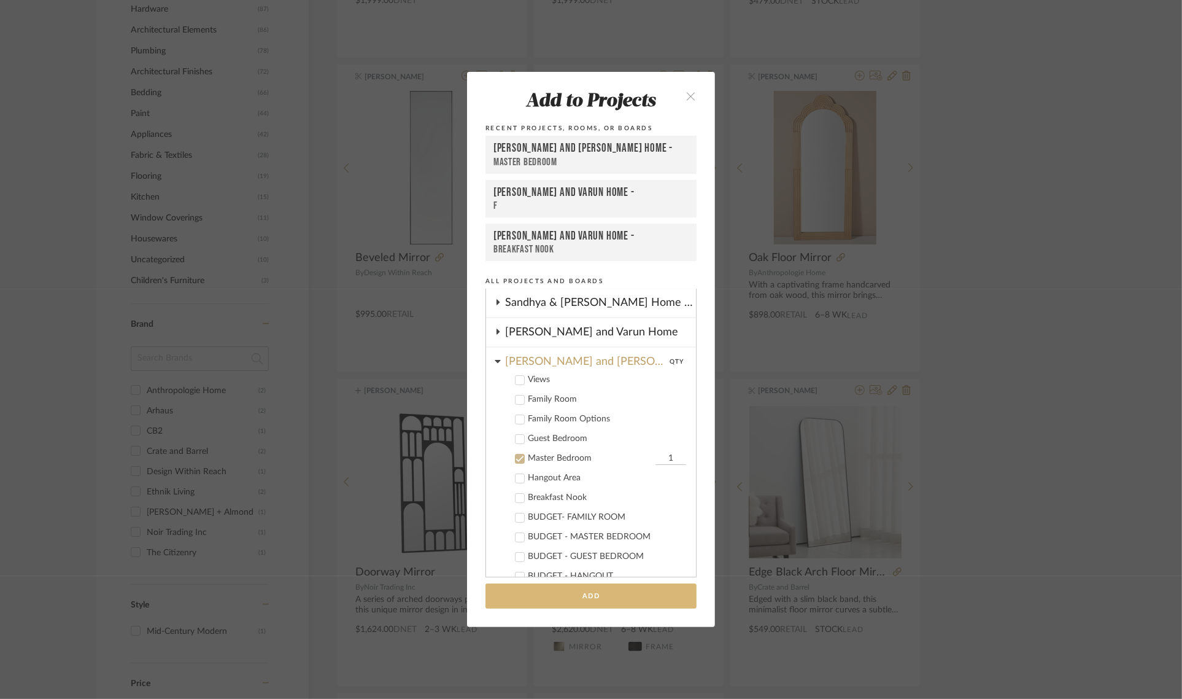
click at [559, 593] on button "Add" at bounding box center [591, 595] width 211 height 25
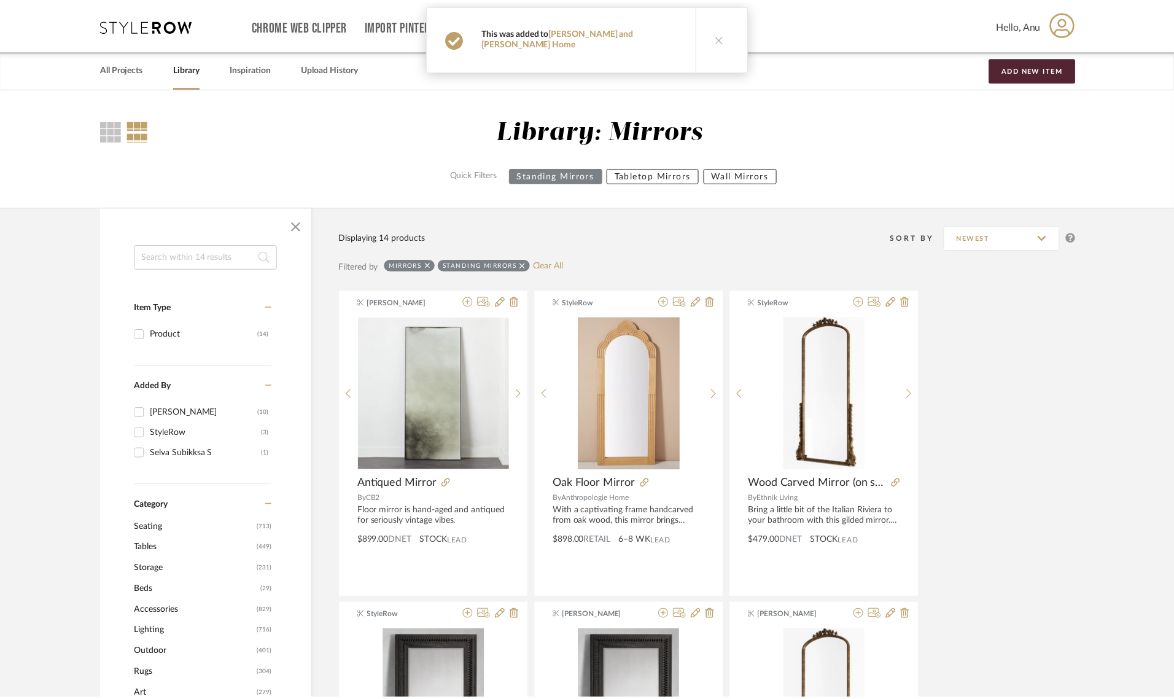
scroll to position [852, 0]
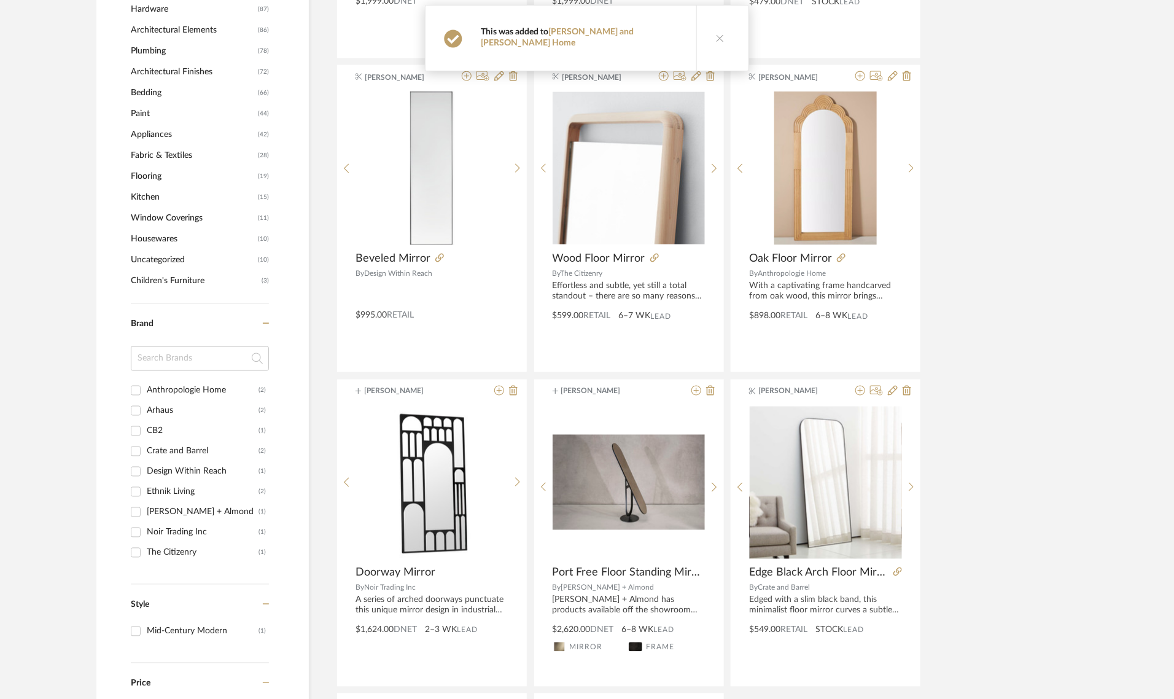
click at [978, 342] on div "[PERSON_NAME] Antiqued Mirror By CB2 Floor mirror is hand-aged and antiqued for…" at bounding box center [707, 219] width 742 height 1563
